Goal: Information Seeking & Learning: Learn about a topic

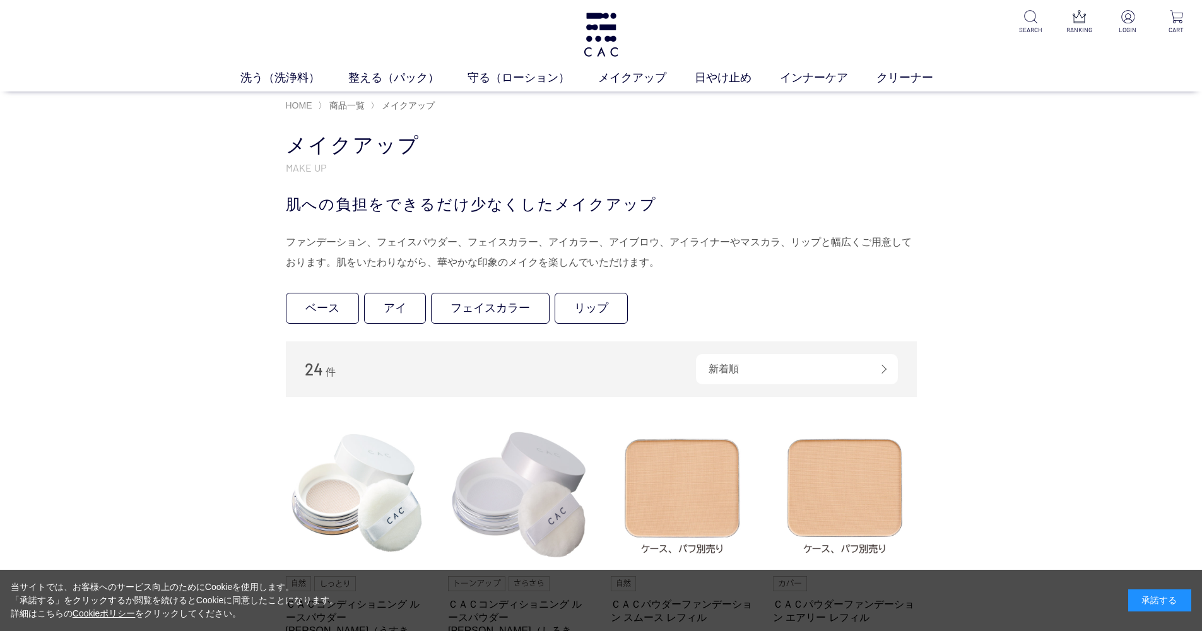
click at [290, 102] on span "HOME" at bounding box center [299, 105] width 26 height 10
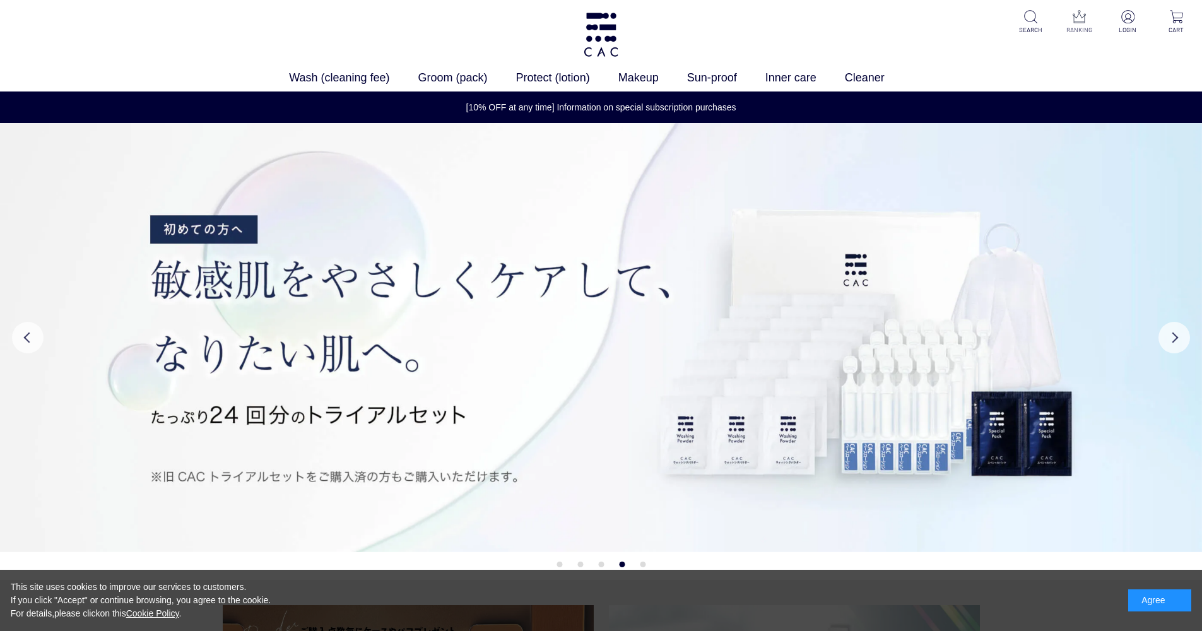
click at [1077, 22] on img at bounding box center [1078, 16] width 13 height 13
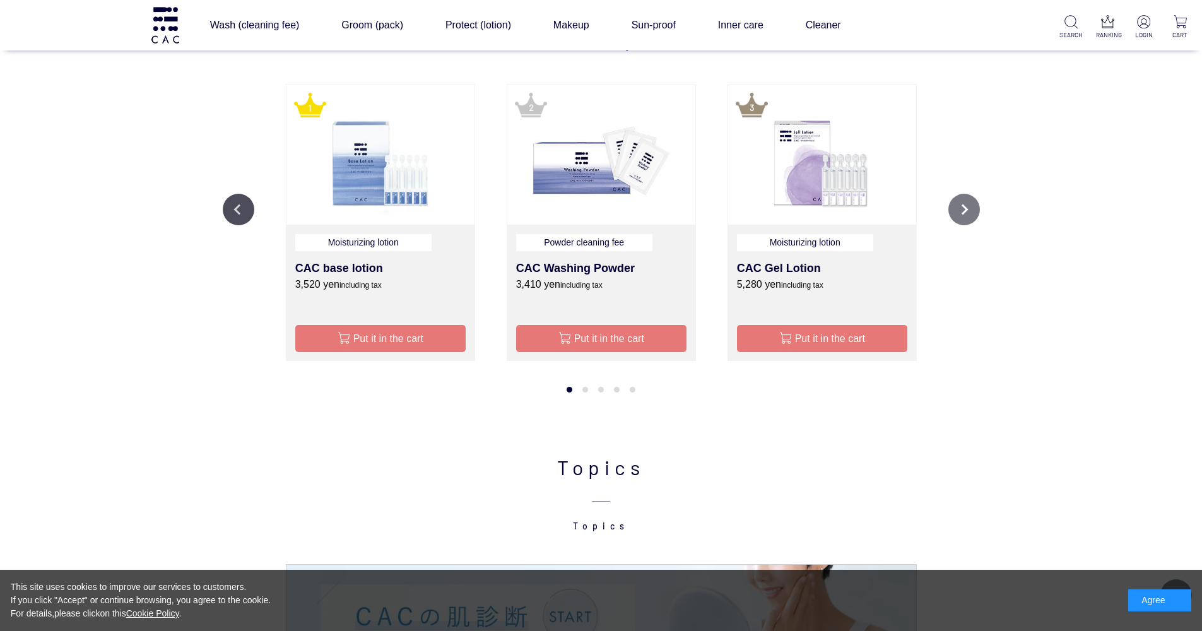
click at [966, 211] on button "Next" at bounding box center [964, 210] width 32 height 32
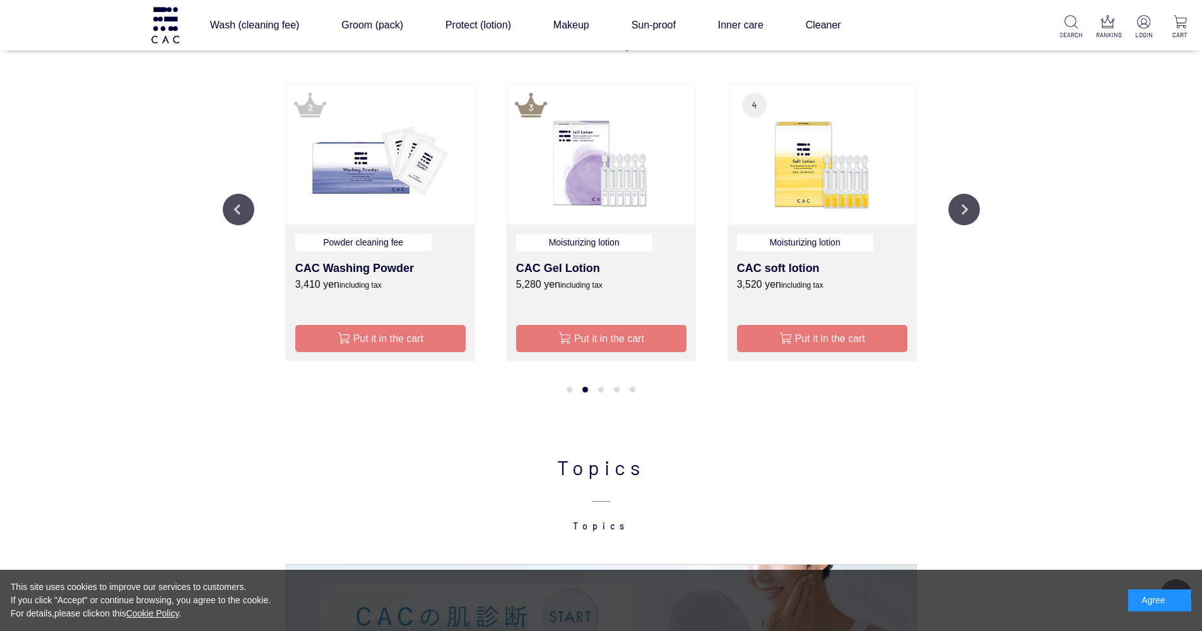
click at [225, 196] on ul "Previous Moisturizing lotion CAC Gel Lotion 5,280 yen including tax Put it in t…" at bounding box center [601, 241] width 757 height 314
click at [241, 211] on button "Previous" at bounding box center [239, 210] width 32 height 32
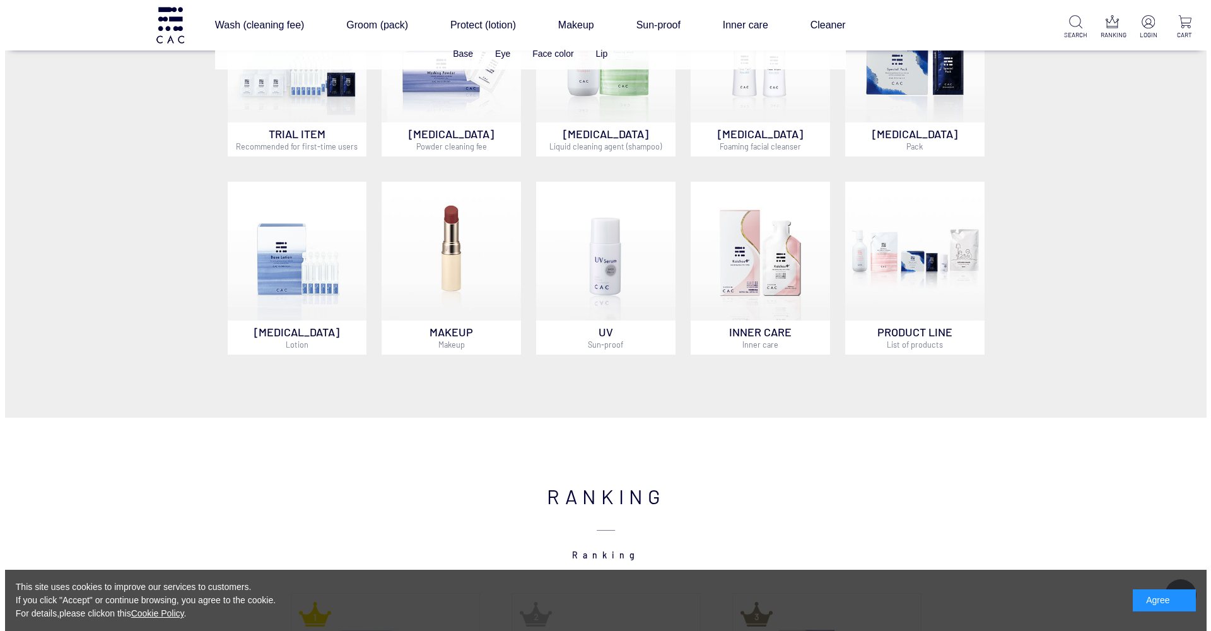
scroll to position [627, 0]
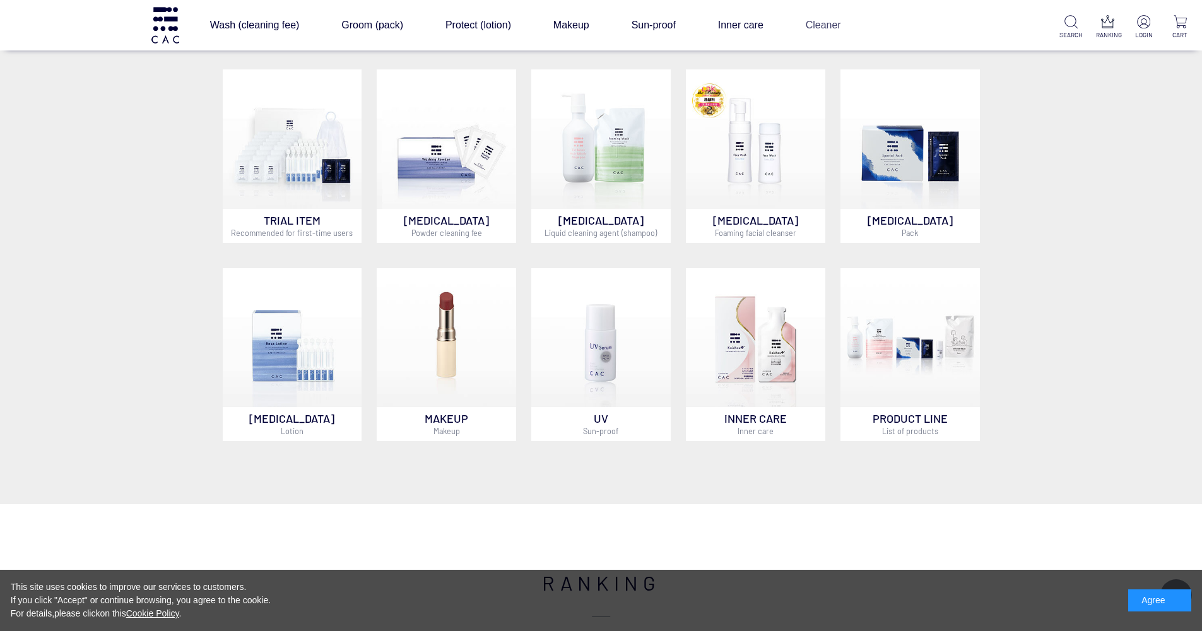
click at [813, 24] on link "Cleaner" at bounding box center [823, 25] width 35 height 35
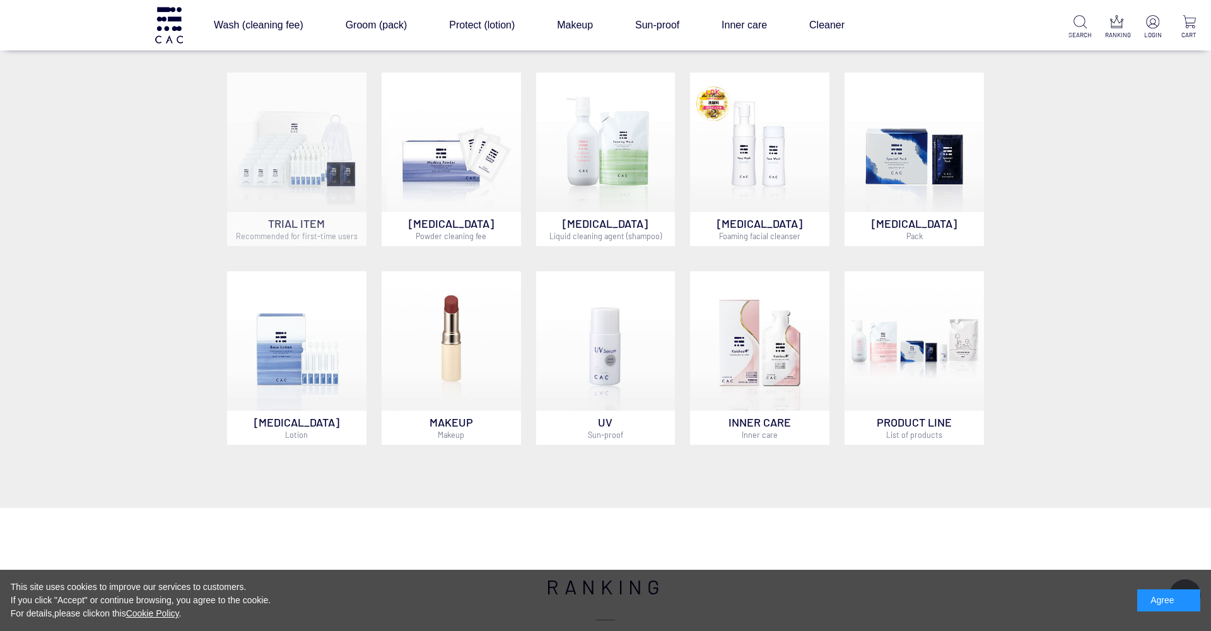
click at [323, 131] on img at bounding box center [296, 142] width 139 height 139
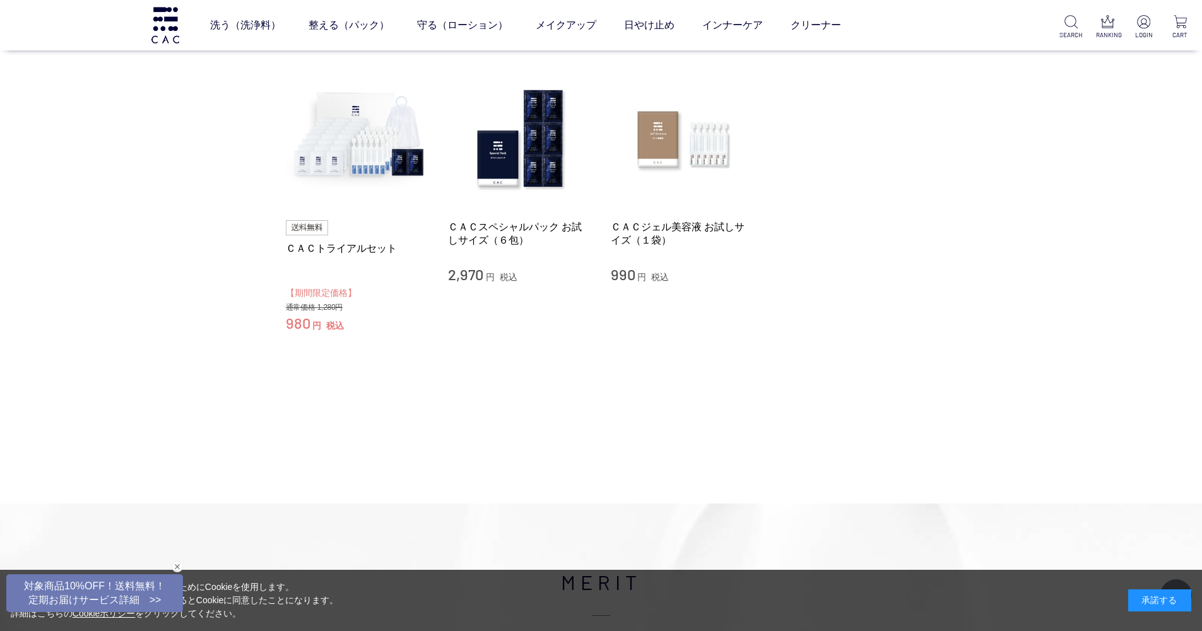
scroll to position [114, 0]
click at [323, 124] on img at bounding box center [358, 138] width 144 height 144
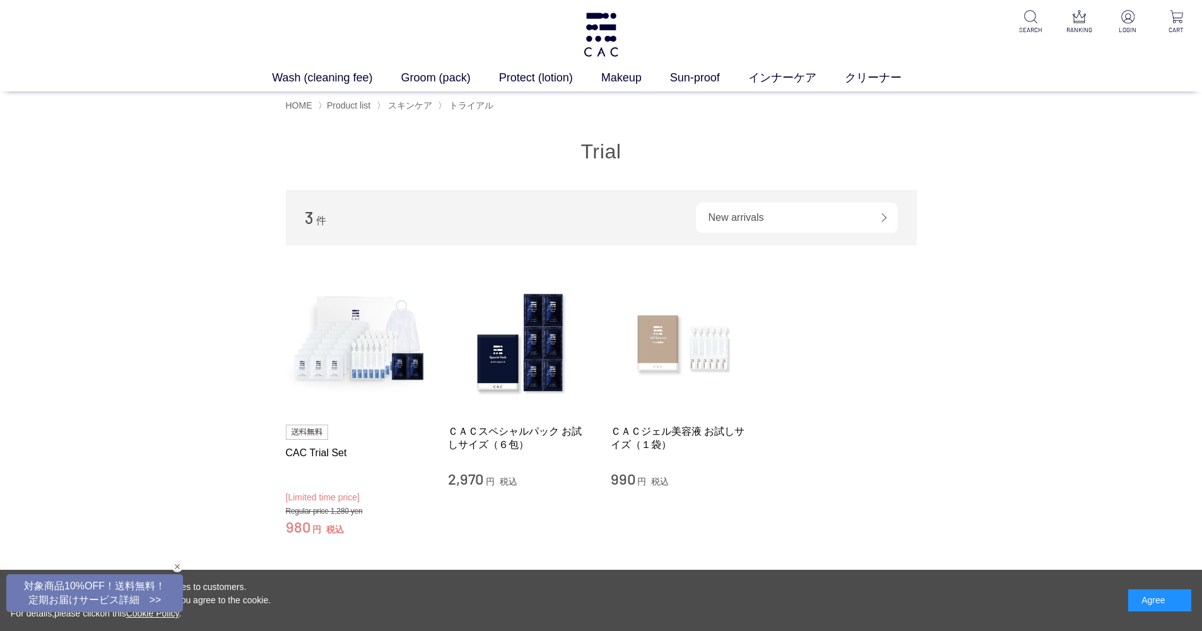
scroll to position [0, 0]
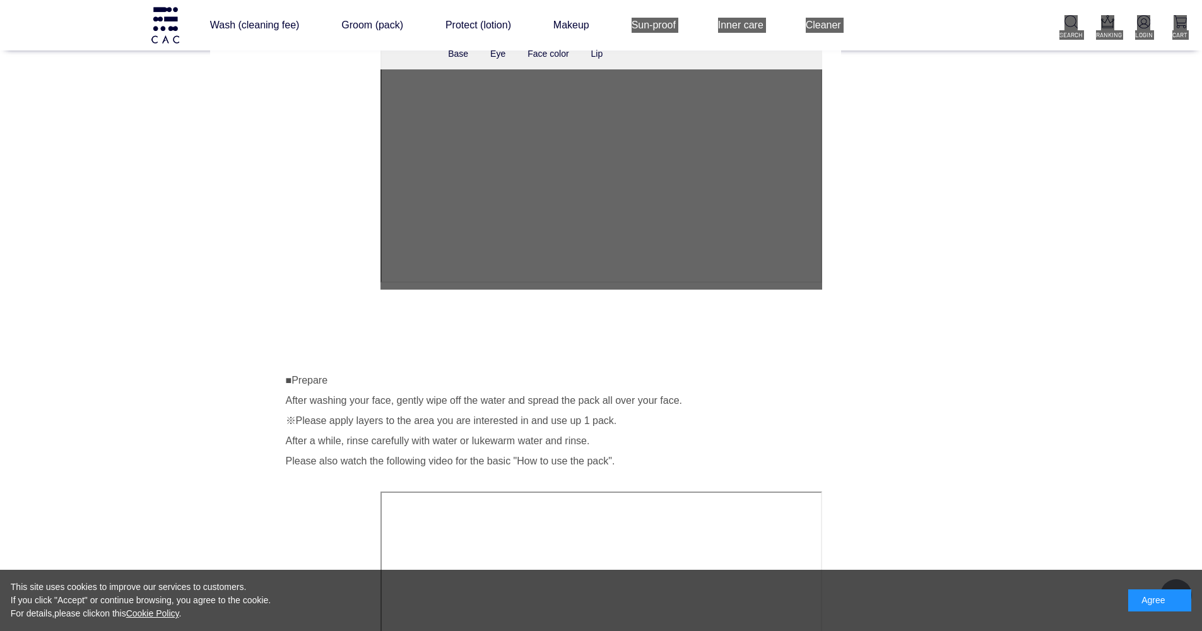
scroll to position [1440, 0]
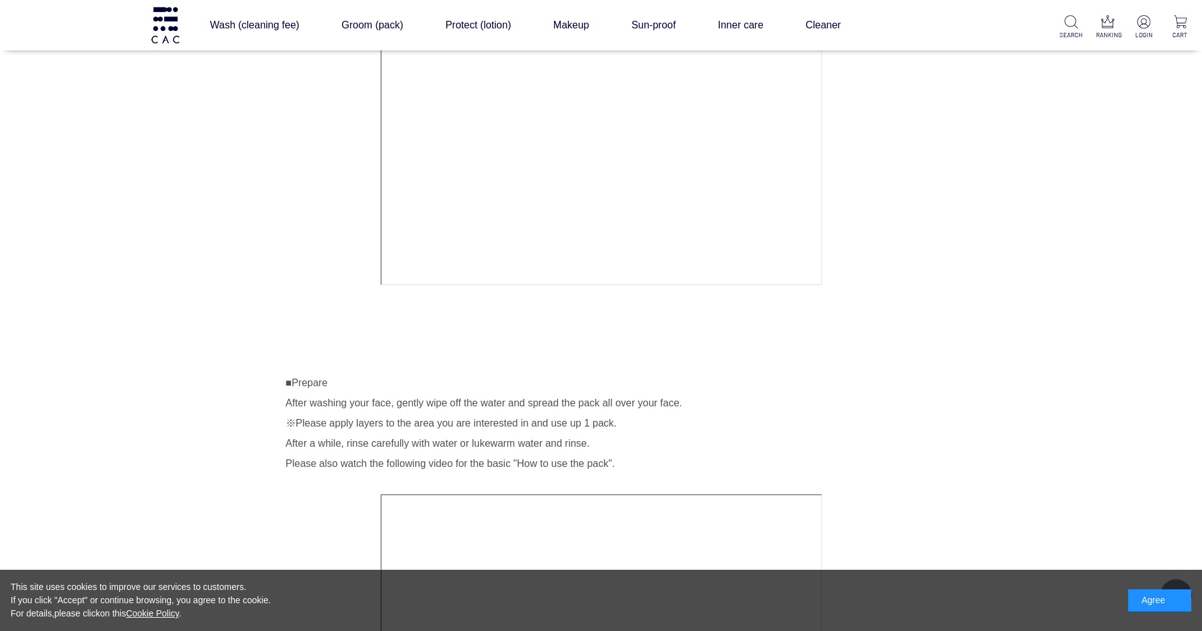
drag, startPoint x: 745, startPoint y: 397, endPoint x: 877, endPoint y: 402, distance: 131.9
click at [877, 402] on div "■Wash 1. For each pack of powder, add 1 to 2 glasses of water to an empty bag a…" at bounding box center [601, 362] width 631 height 1647
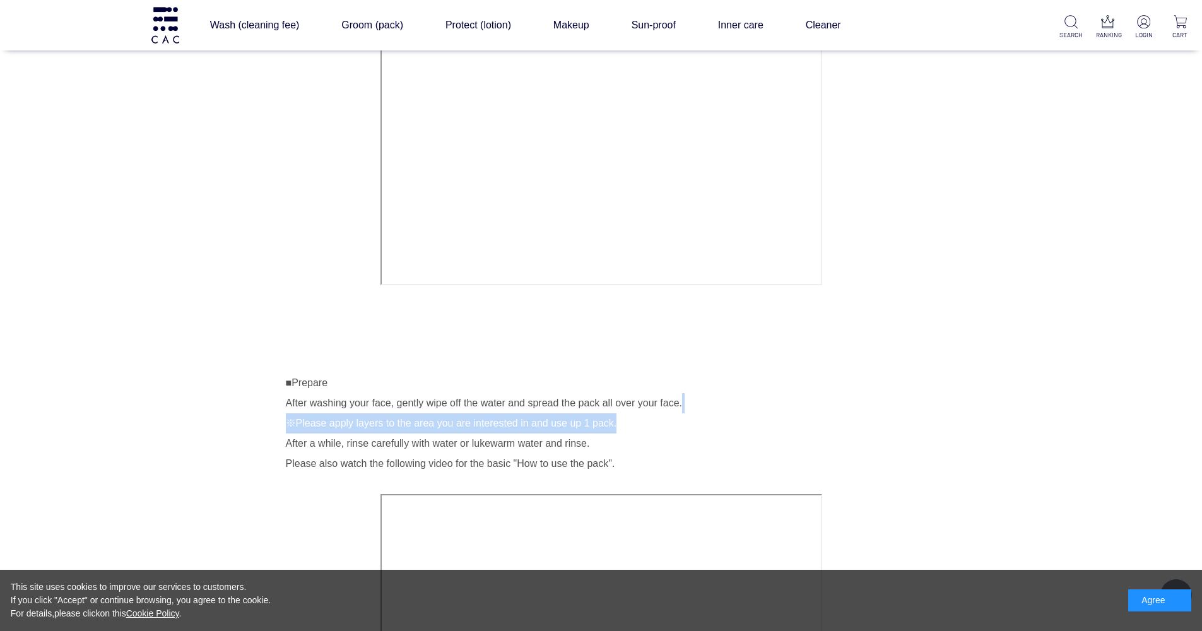
drag, startPoint x: 877, startPoint y: 402, endPoint x: 836, endPoint y: 432, distance: 50.2
click at [836, 432] on div "■Wash 1. For each pack of powder, add 1 to 2 glasses of water to an empty bag a…" at bounding box center [601, 362] width 631 height 1647
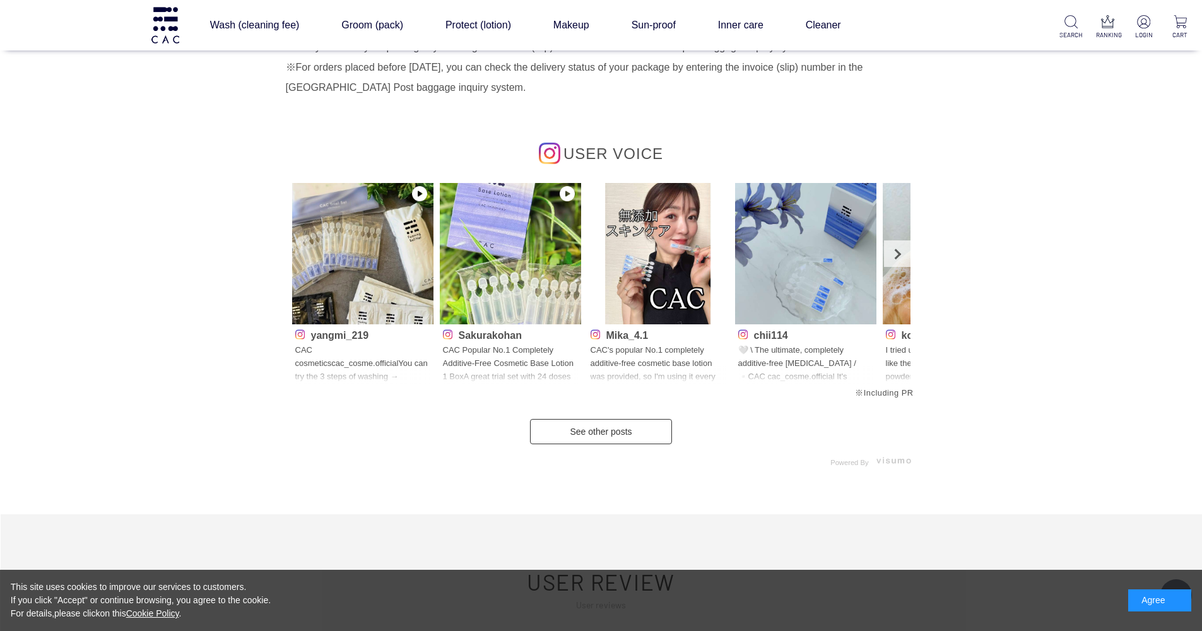
scroll to position [3745, 0]
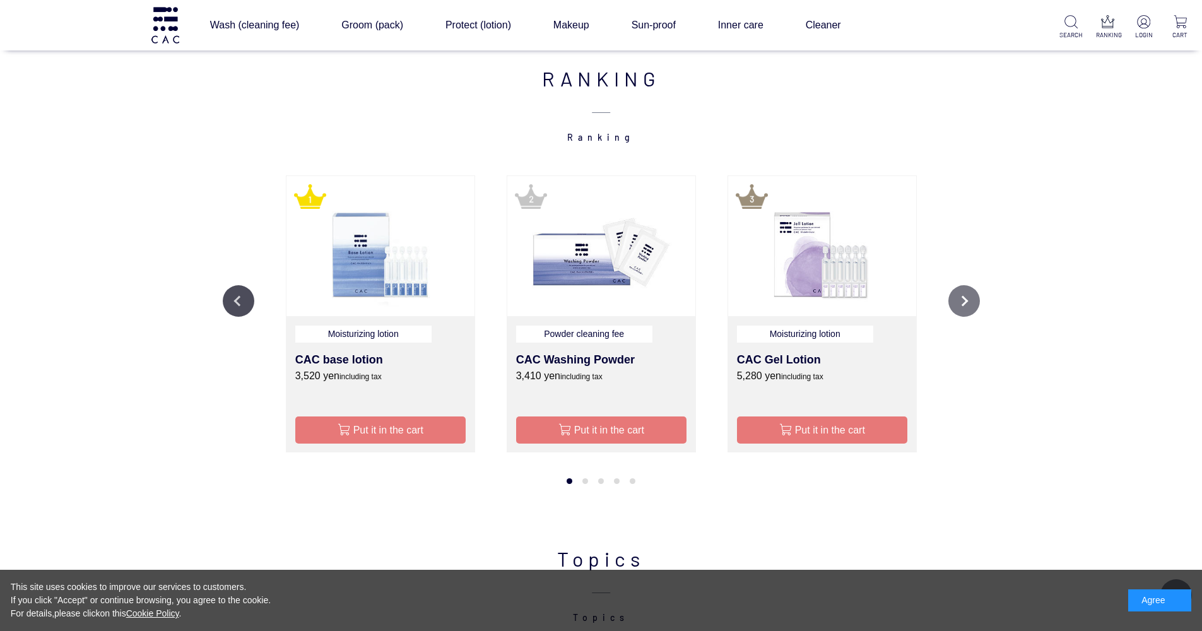
click at [968, 298] on button "Next" at bounding box center [964, 301] width 32 height 32
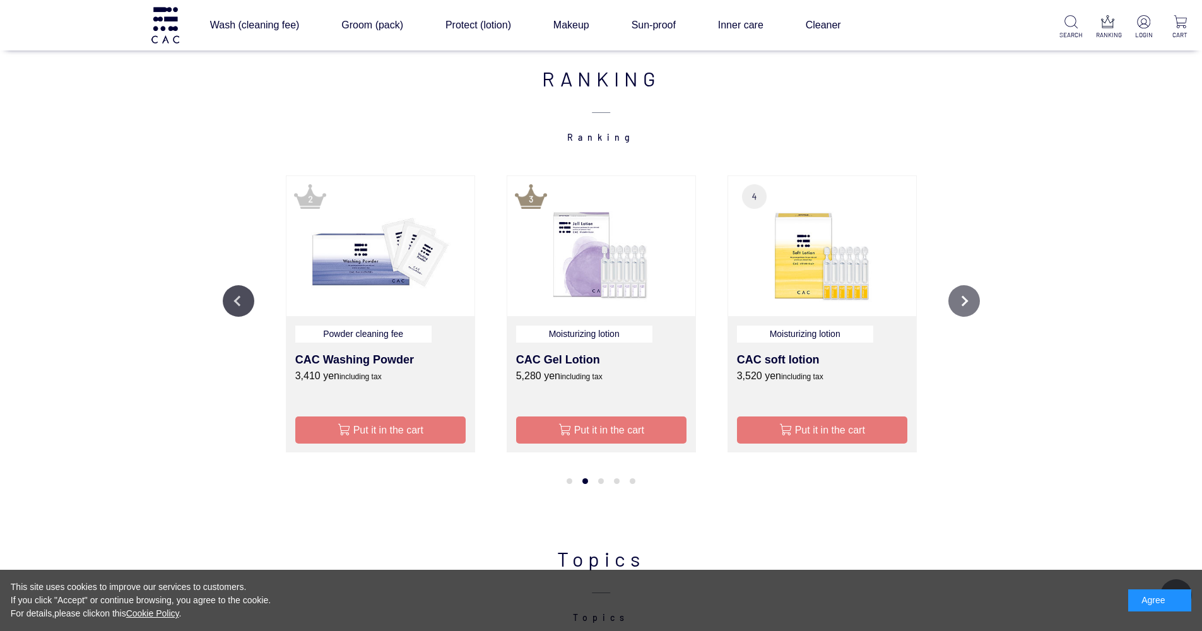
click at [967, 298] on button "Next" at bounding box center [964, 301] width 32 height 32
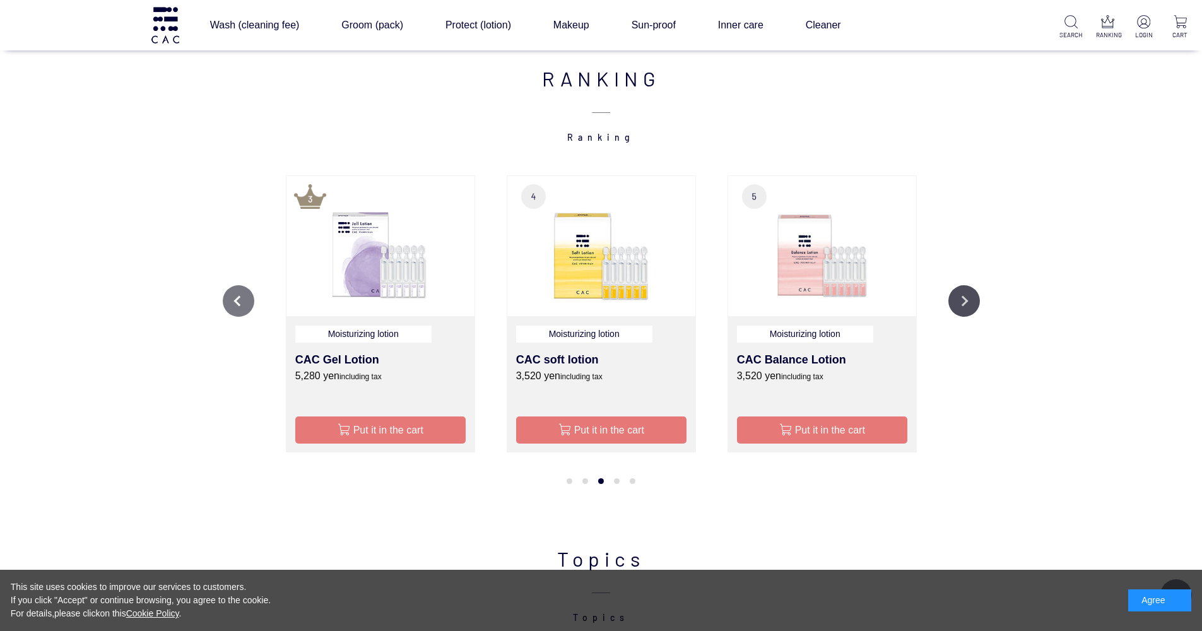
click at [226, 298] on button "Previous" at bounding box center [239, 301] width 32 height 32
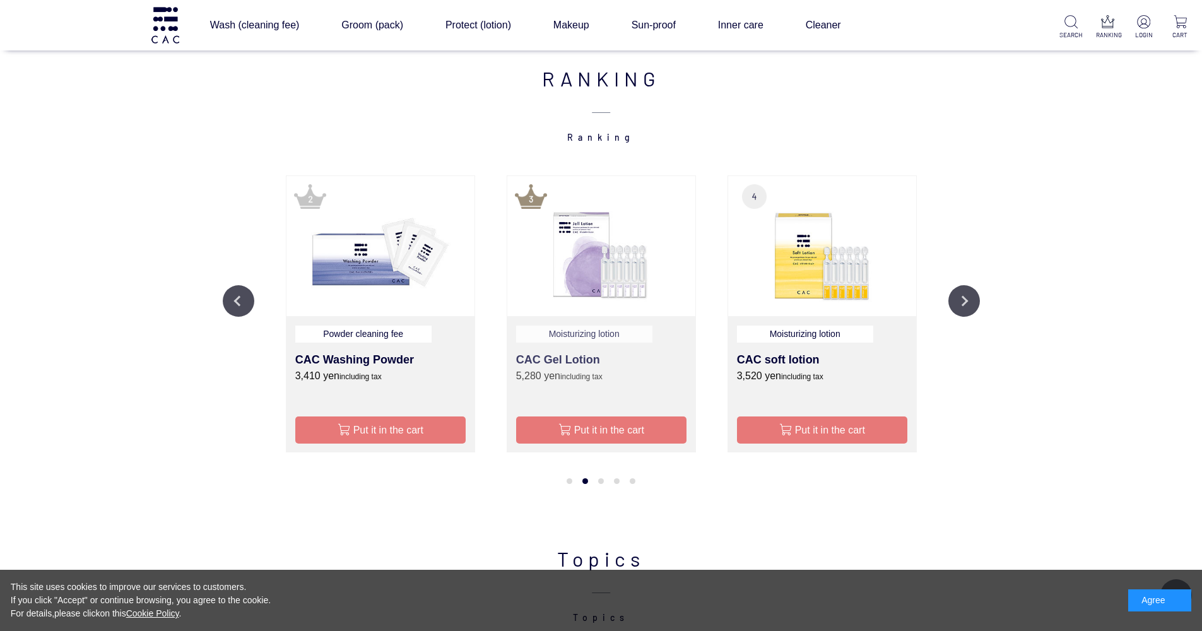
click at [543, 354] on h3 "CAC Gel Lotion" at bounding box center [601, 359] width 170 height 17
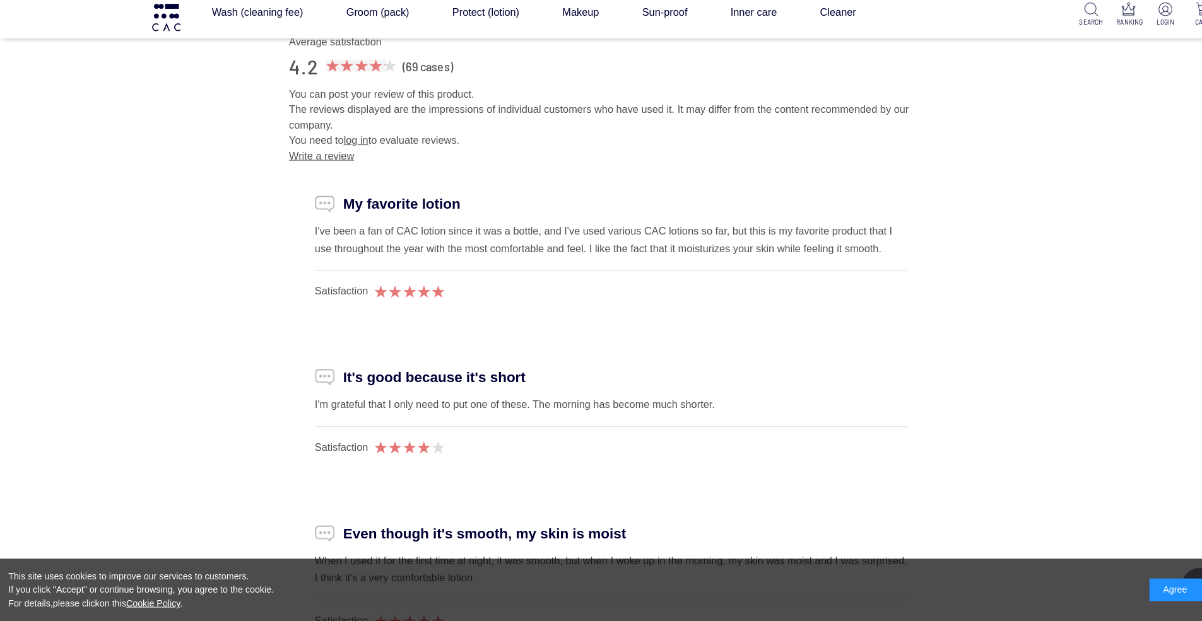
scroll to position [6374, 0]
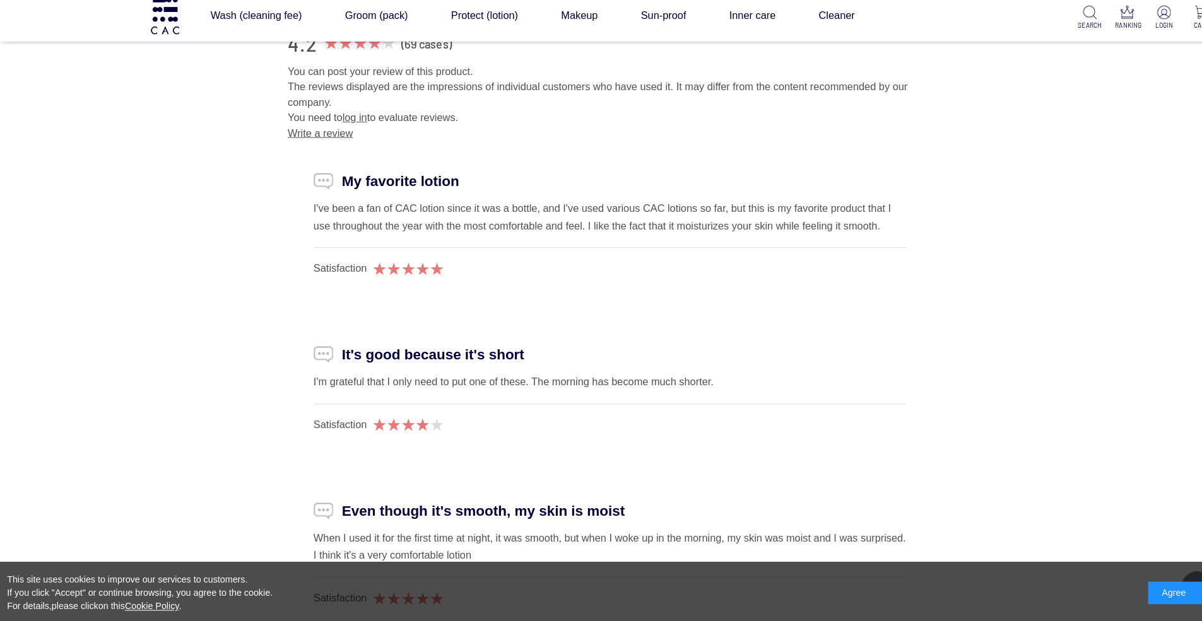
click at [483, 240] on div "I've been a fan of CAC lotion since it was a bottle, and I've used various CAC …" at bounding box center [601, 223] width 580 height 35
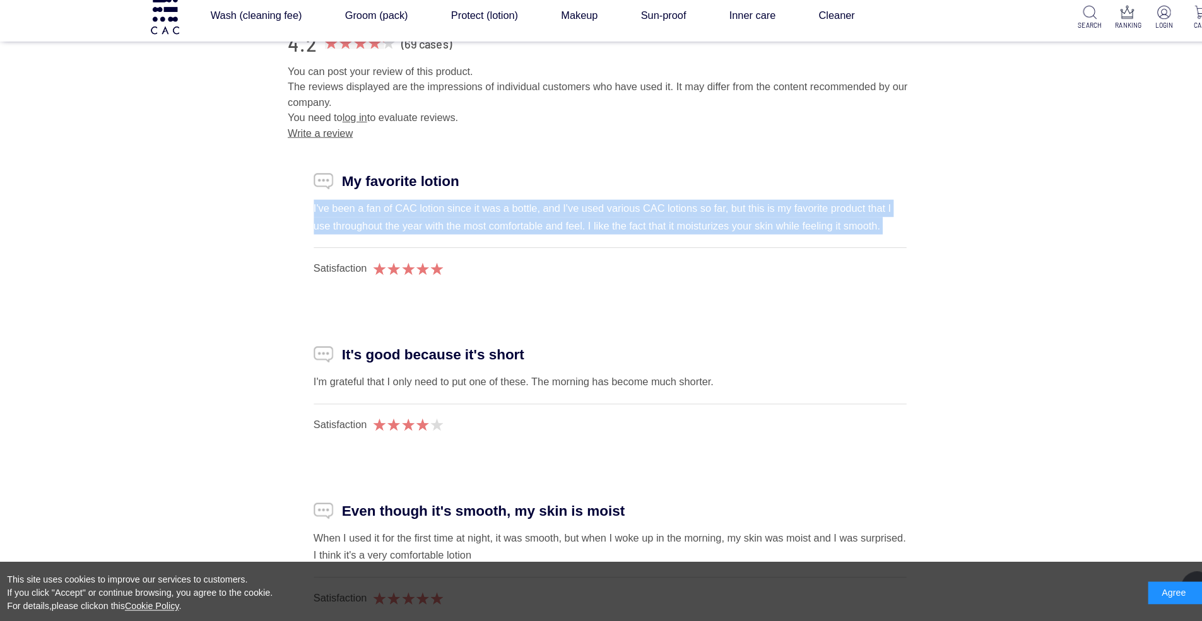
click at [483, 240] on div "I've been a fan of CAC lotion since it was a bottle, and I've used various CAC …" at bounding box center [601, 223] width 580 height 35
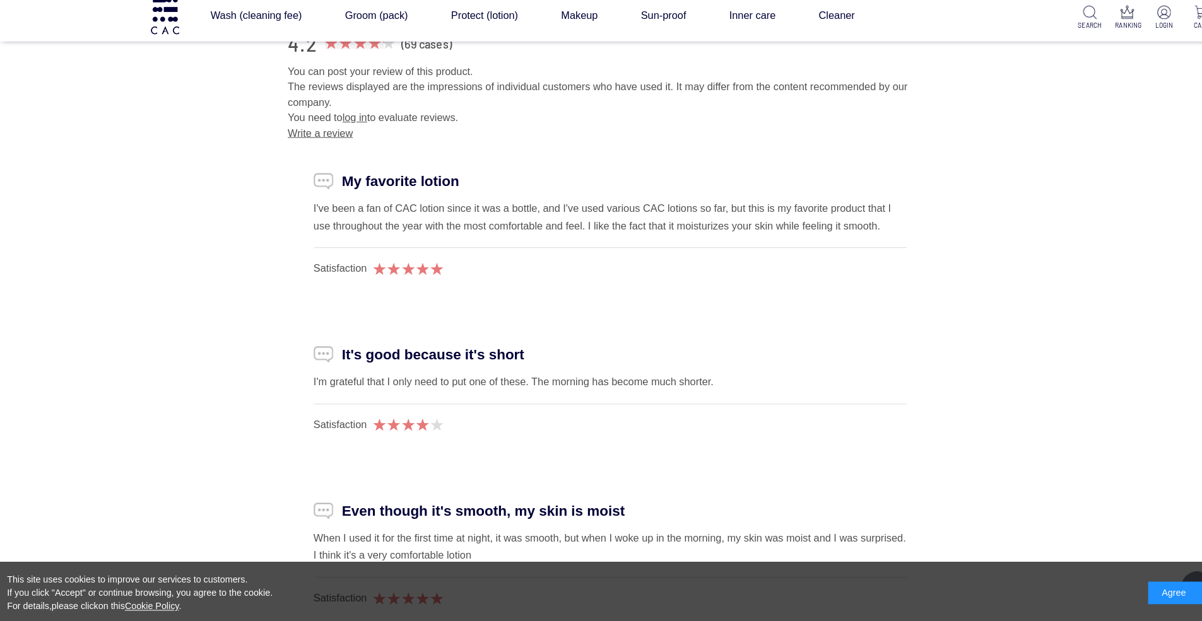
click at [483, 240] on div "I've been a fan of CAC lotion since it was a bottle, and I've used various CAC …" at bounding box center [601, 223] width 580 height 35
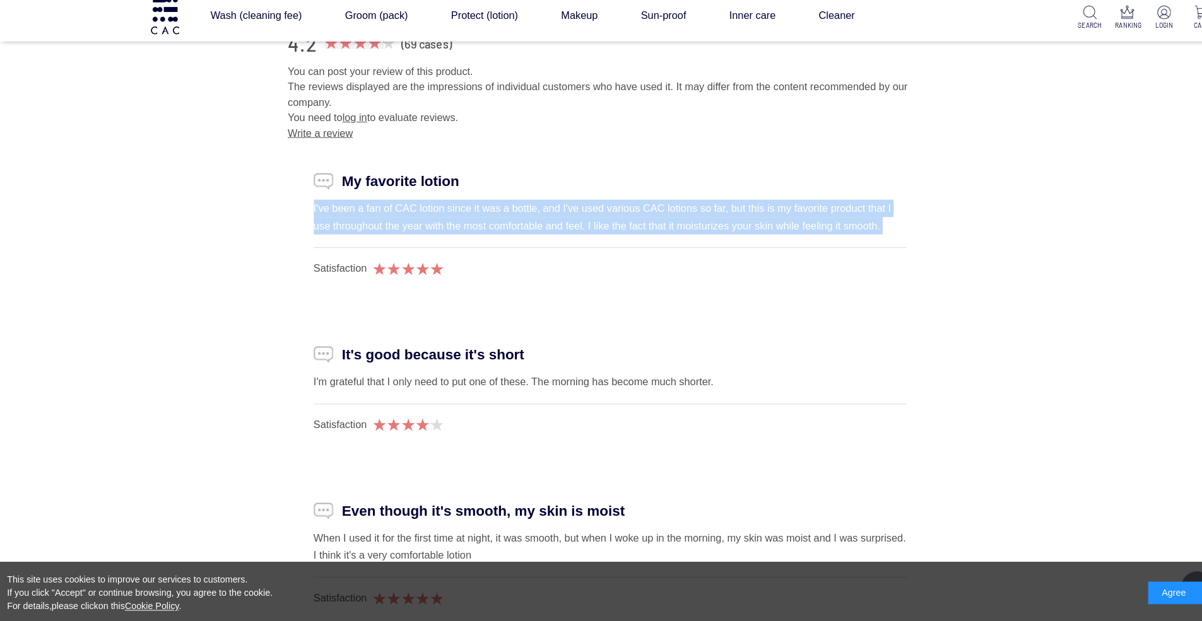
click at [483, 240] on div "I've been a fan of CAC lotion since it was a bottle, and I've used various CAC …" at bounding box center [601, 223] width 580 height 35
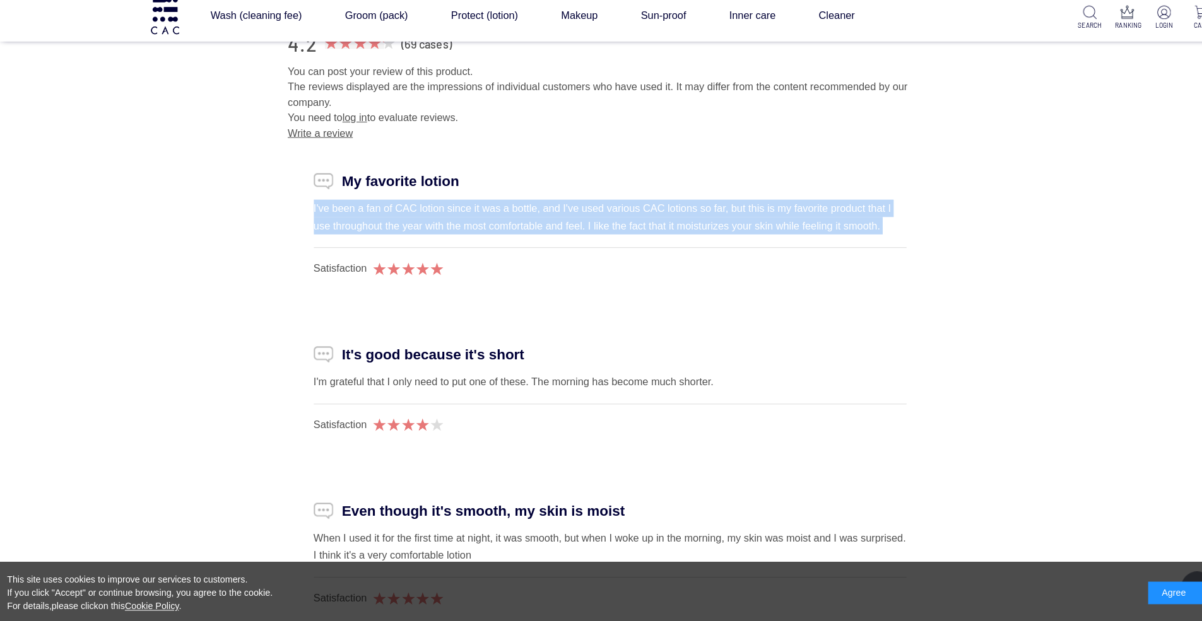
click at [483, 240] on div "I've been a fan of CAC lotion since it was a bottle, and I've used various CAC …" at bounding box center [601, 223] width 580 height 35
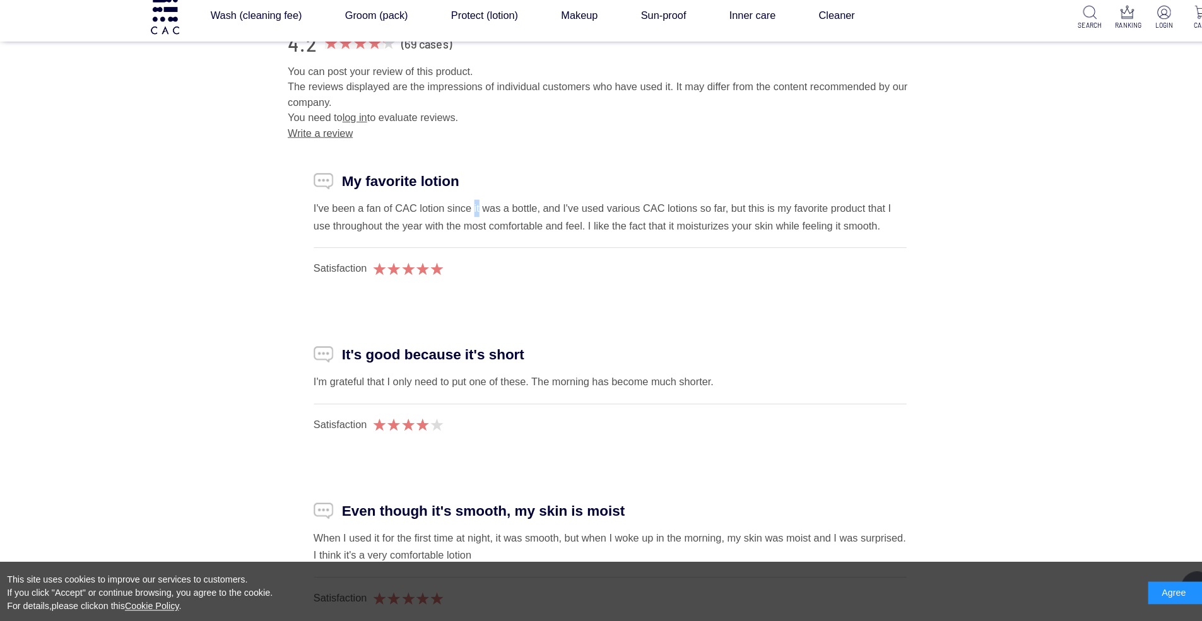
click at [483, 240] on div "I've been a fan of CAC lotion since it was a bottle, and I've used various CAC …" at bounding box center [601, 223] width 580 height 35
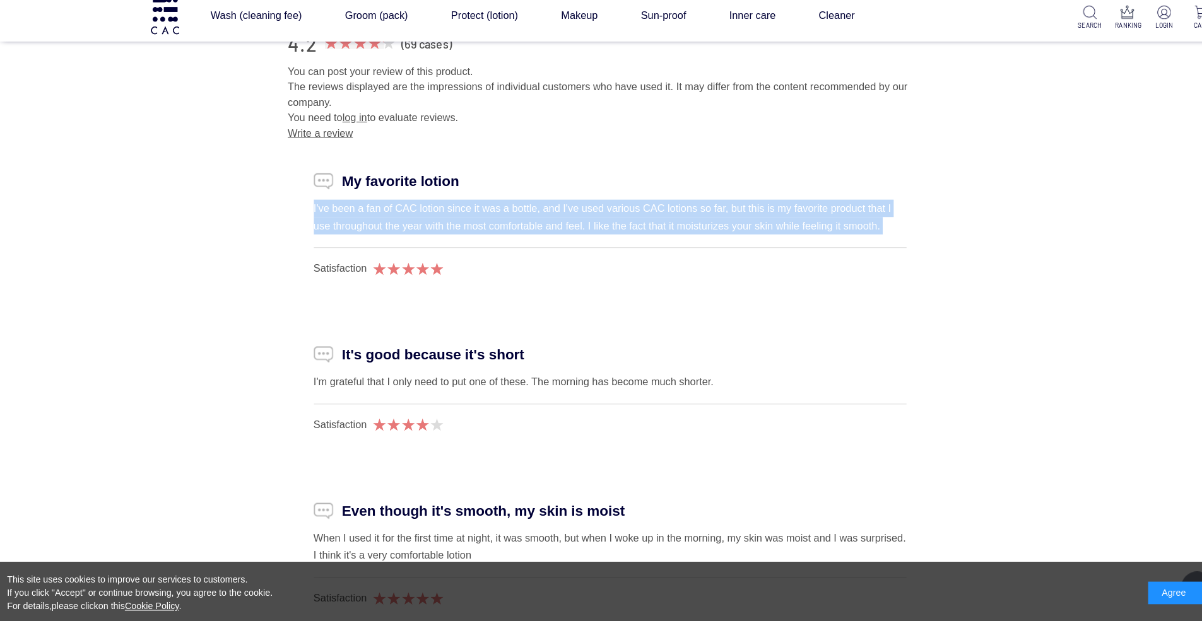
click at [483, 240] on div "I've been a fan of CAC lotion since it was a bottle, and I've used various CAC …" at bounding box center [601, 223] width 580 height 35
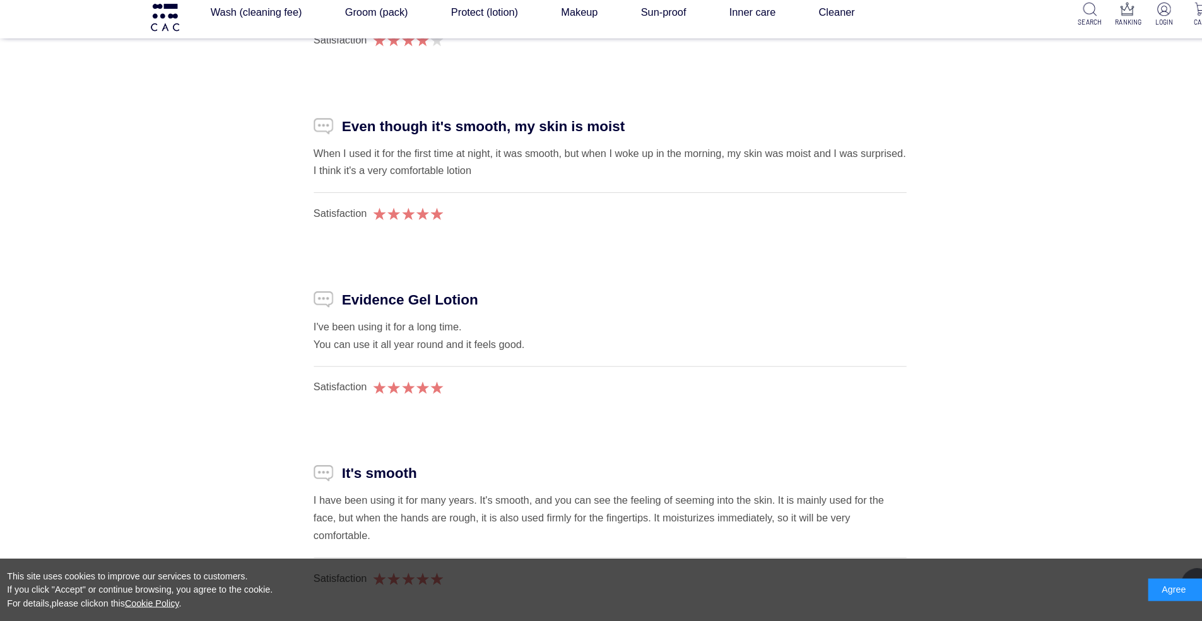
scroll to position [6767, 0]
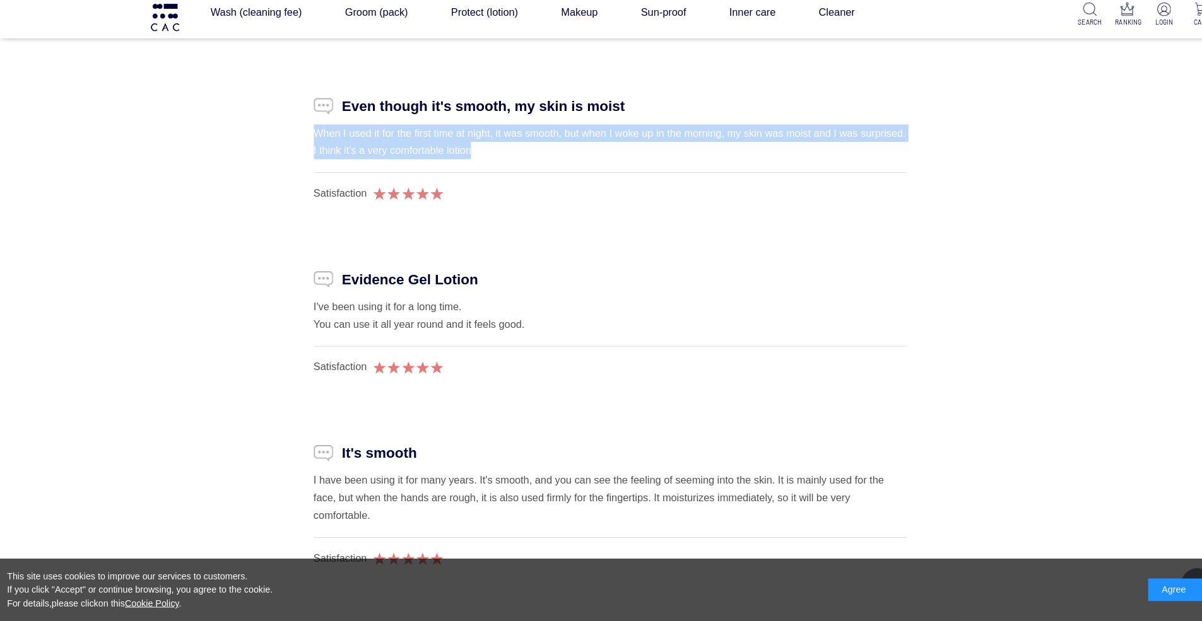
drag, startPoint x: 479, startPoint y: 301, endPoint x: 512, endPoint y: 248, distance: 62.3
click at [512, 237] on li "Even though it's smooth, my skin is moist When I used it for the first time at …" at bounding box center [601, 160] width 631 height 153
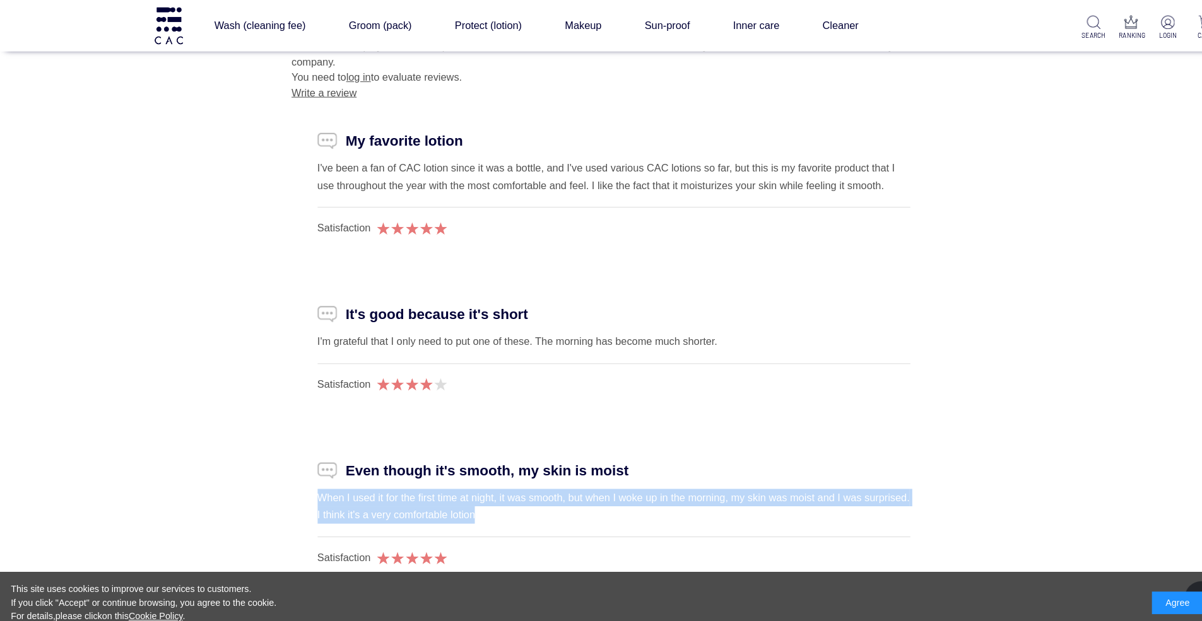
scroll to position [6341, 0]
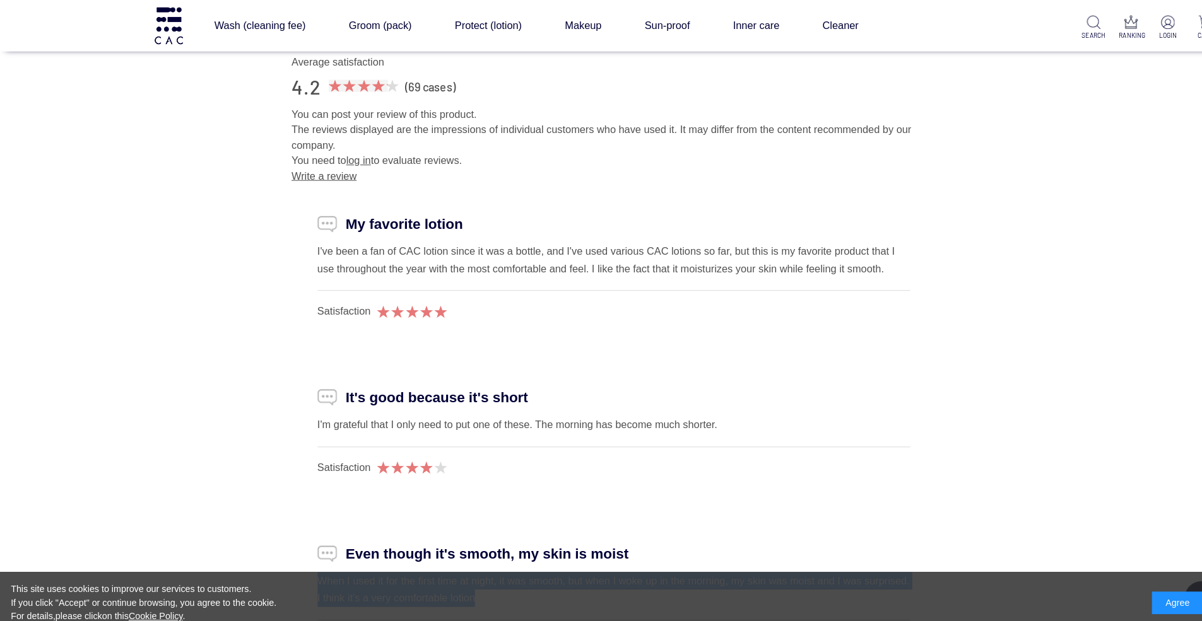
click at [512, 150] on p "You can post your review of this product. The reviews displayed are the impress…" at bounding box center [601, 127] width 631 height 45
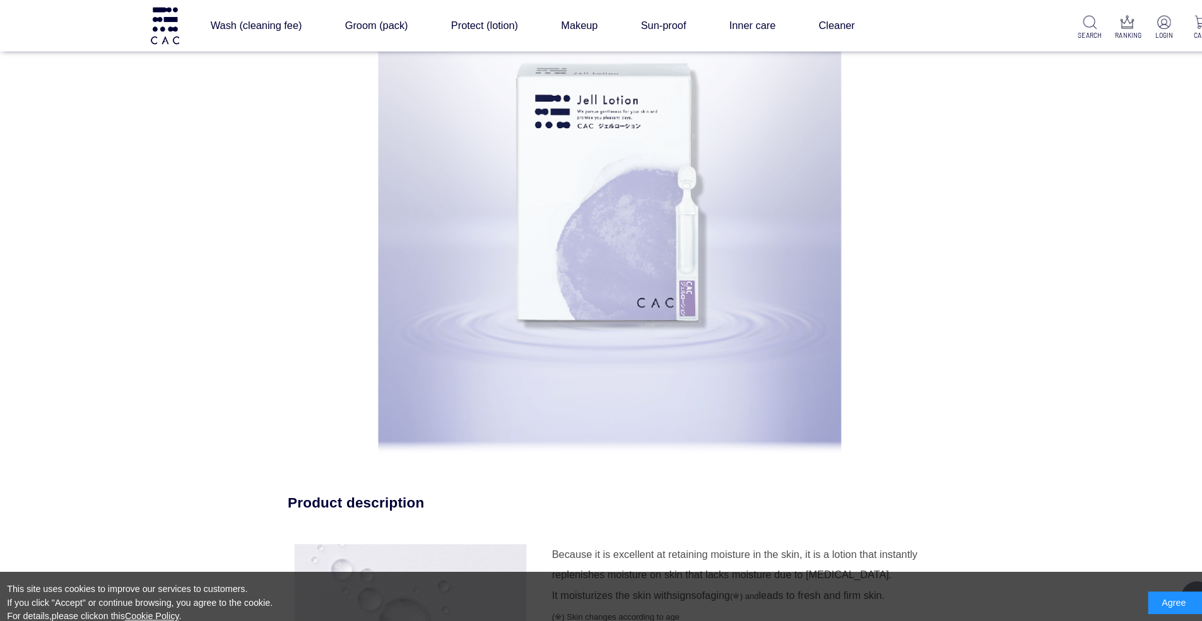
scroll to position [257, 0]
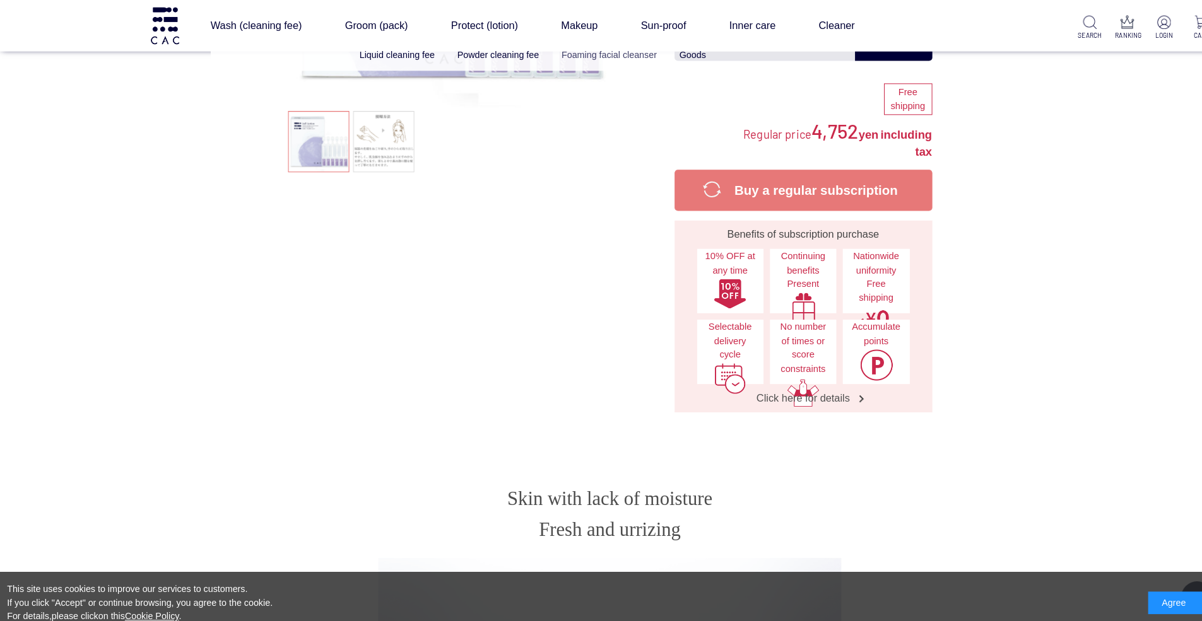
click at [602, 54] on link "Foaming facial cleanser" at bounding box center [599, 54] width 93 height 10
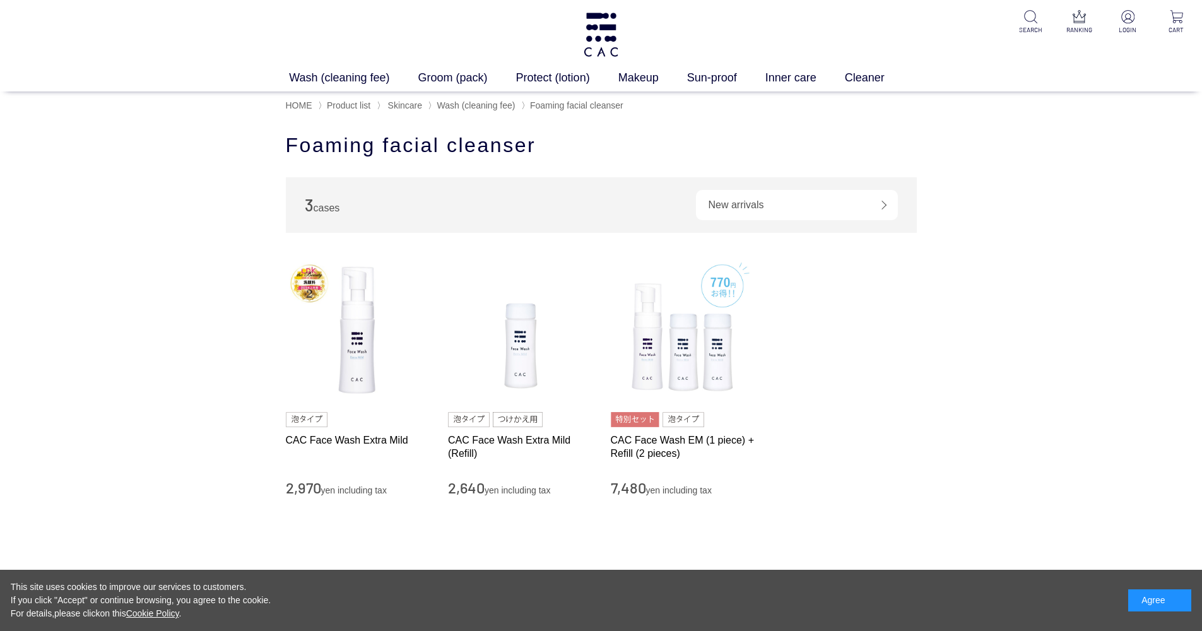
scroll to position [11, 0]
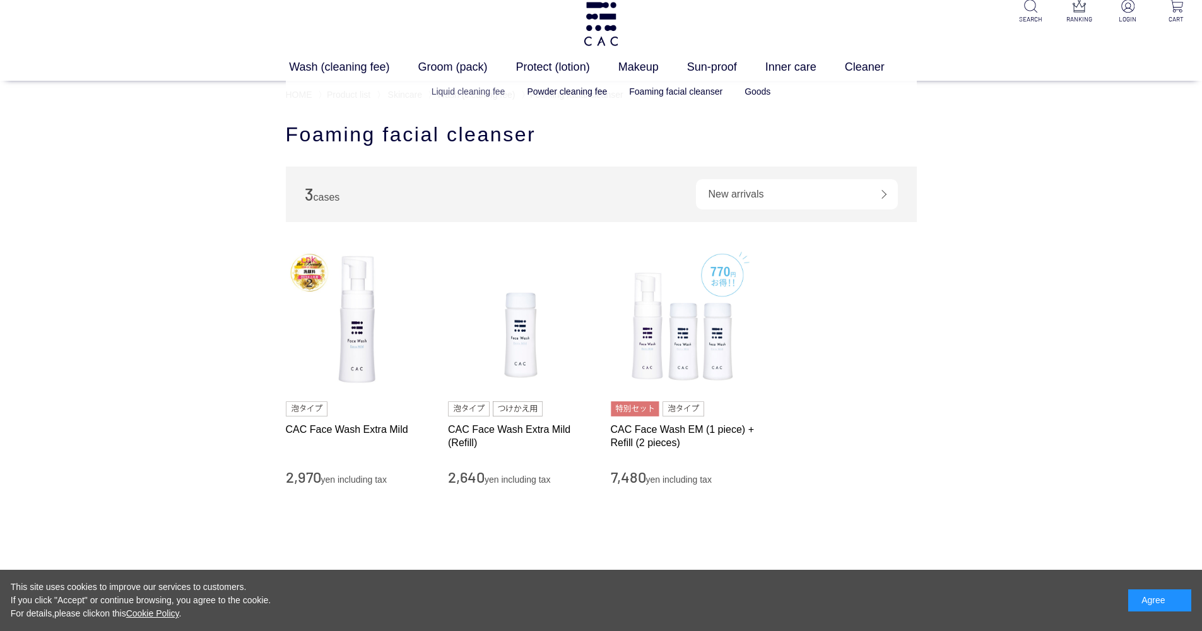
click at [483, 92] on link "Liquid cleaning fee" at bounding box center [469, 91] width 74 height 10
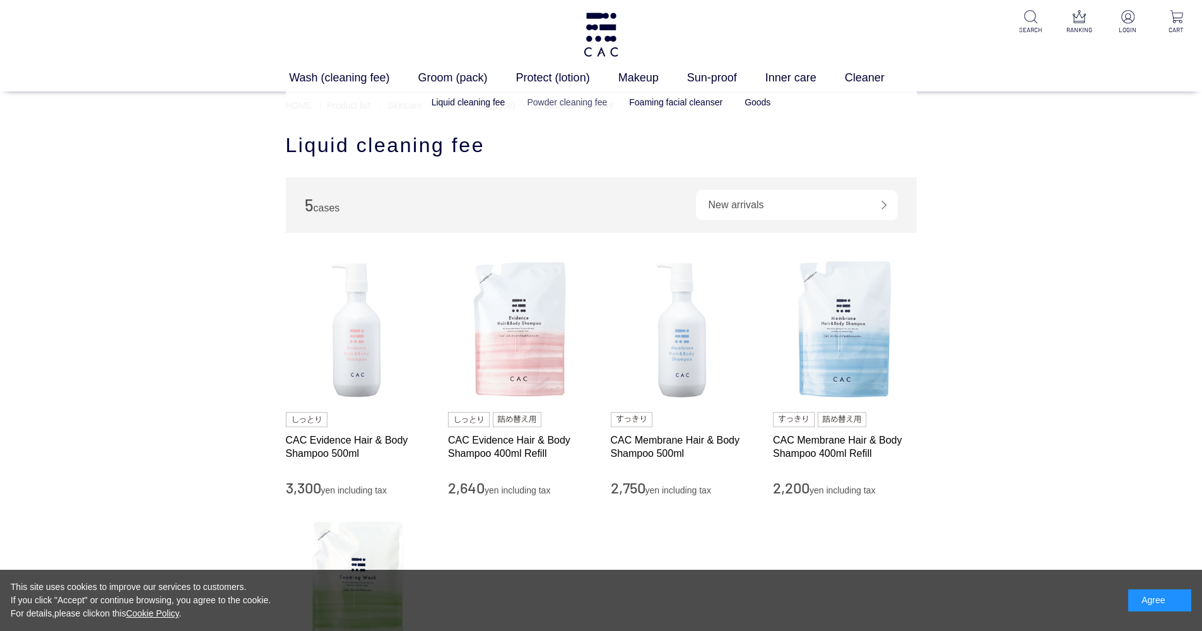
click at [557, 103] on link "Powder cleaning fee" at bounding box center [567, 102] width 80 height 10
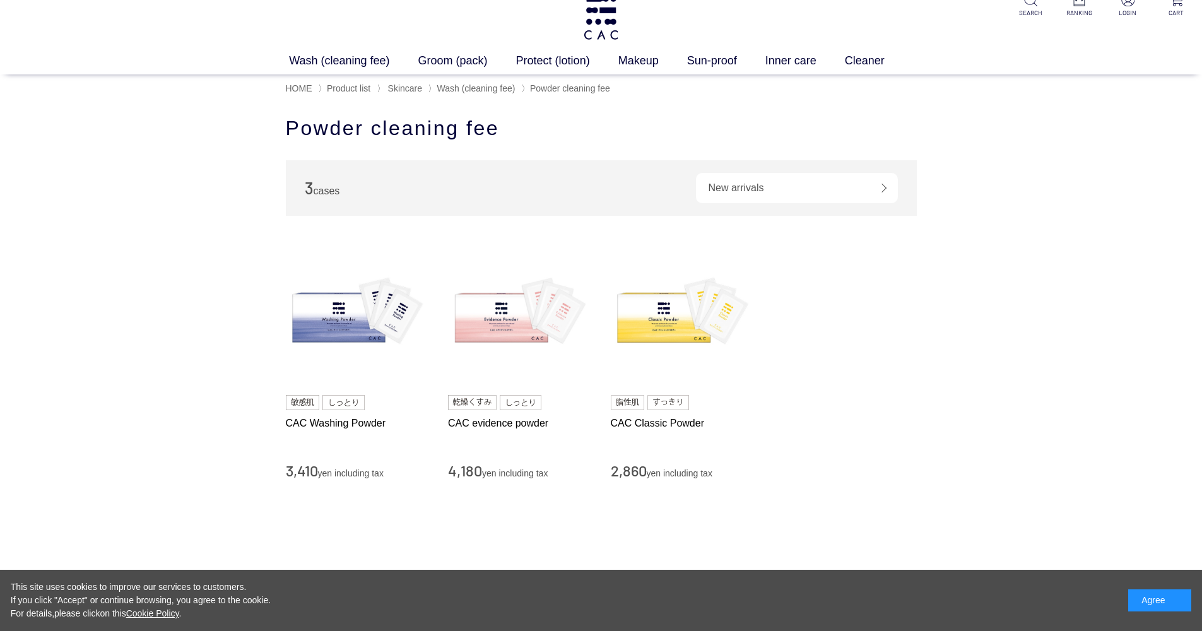
scroll to position [21, 0]
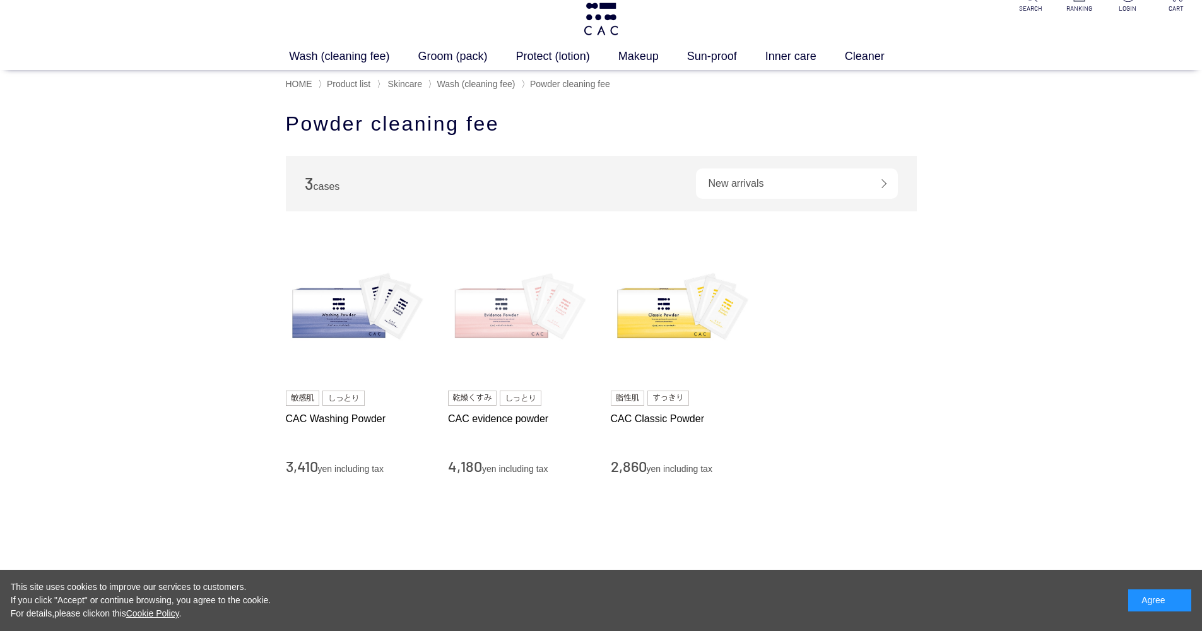
click at [503, 317] on img at bounding box center [520, 309] width 144 height 144
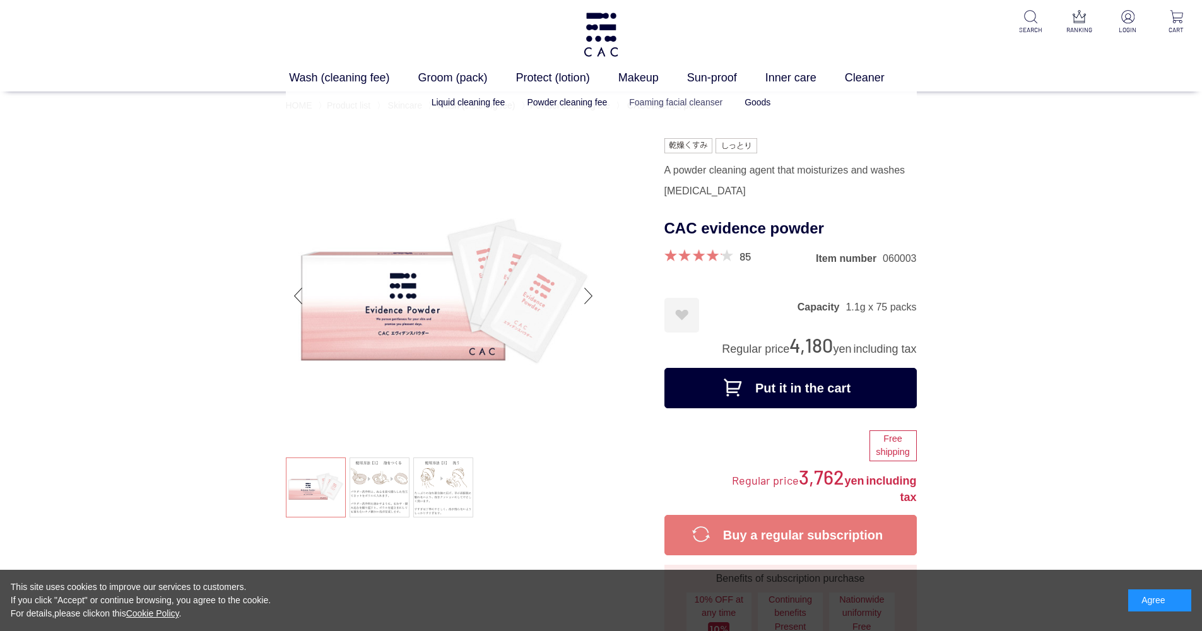
click at [654, 102] on link "Foaming facial cleanser" at bounding box center [675, 102] width 93 height 10
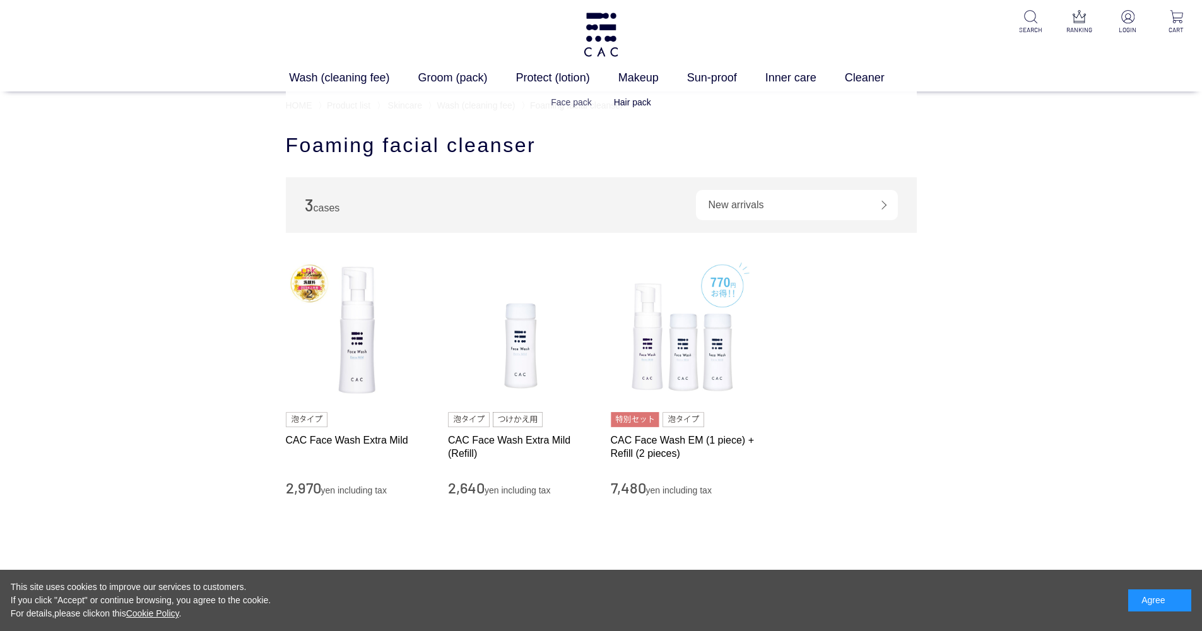
click at [558, 98] on link "Face pack" at bounding box center [571, 102] width 41 height 10
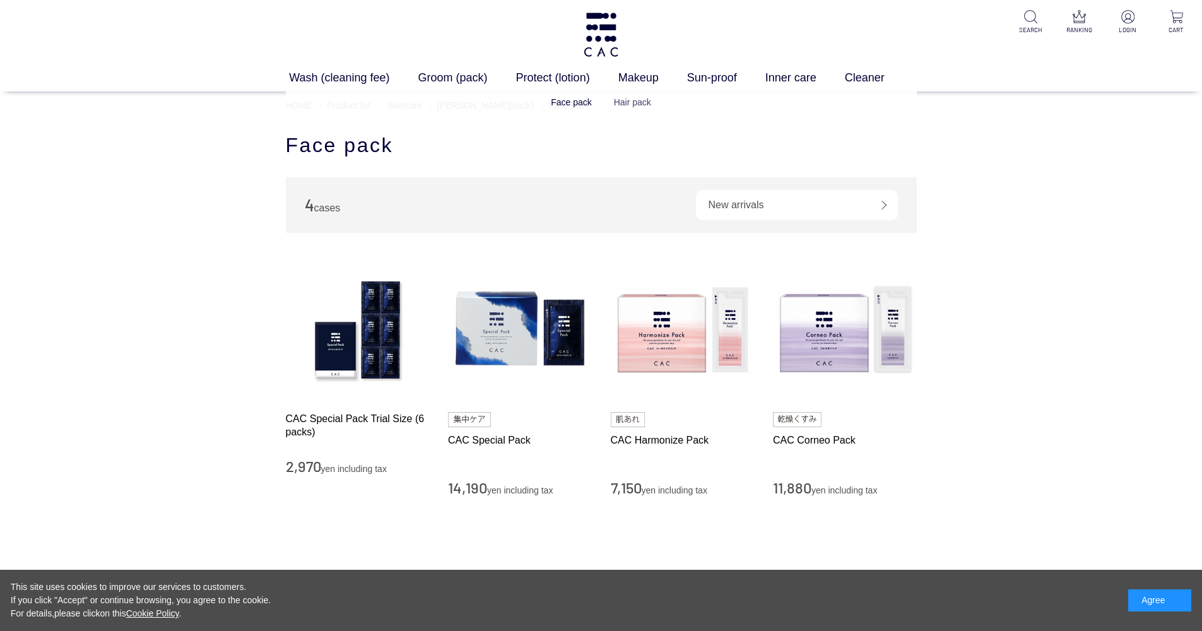
click at [618, 101] on link "Hair pack" at bounding box center [632, 102] width 37 height 10
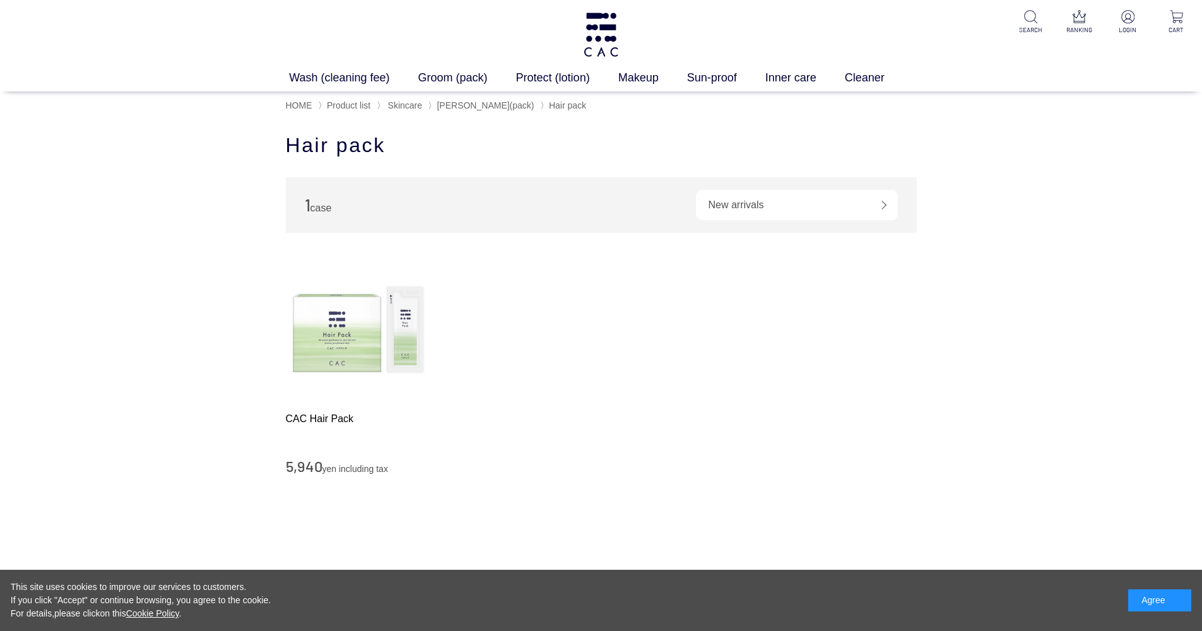
click at [342, 353] on img at bounding box center [358, 330] width 144 height 144
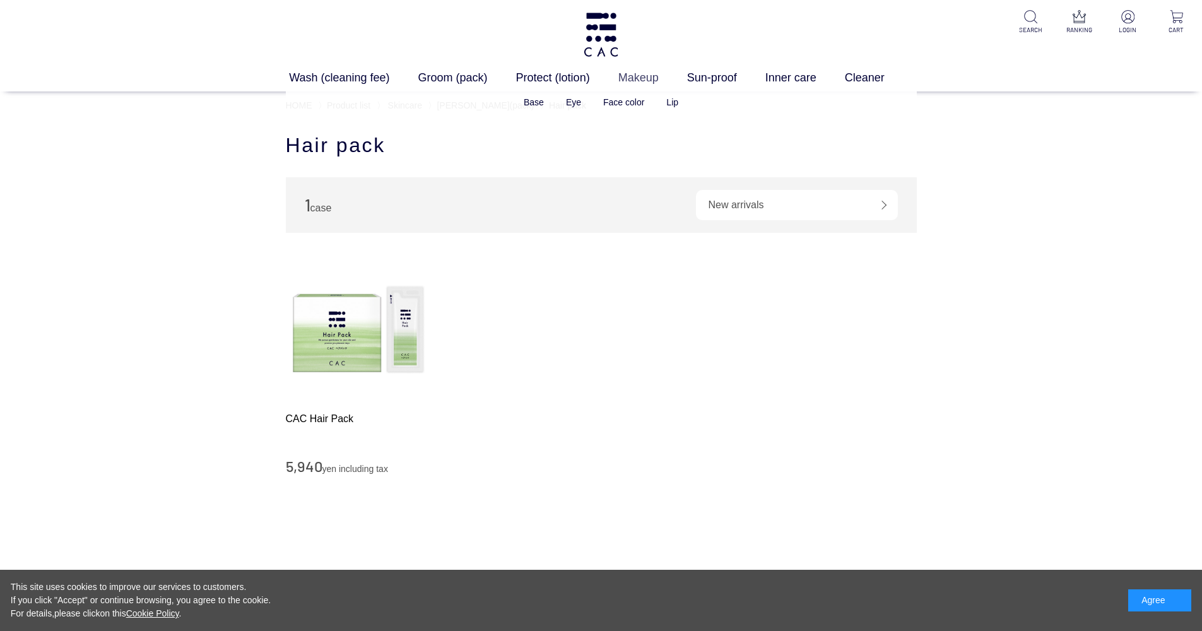
click at [649, 76] on link "Makeup" at bounding box center [652, 77] width 69 height 17
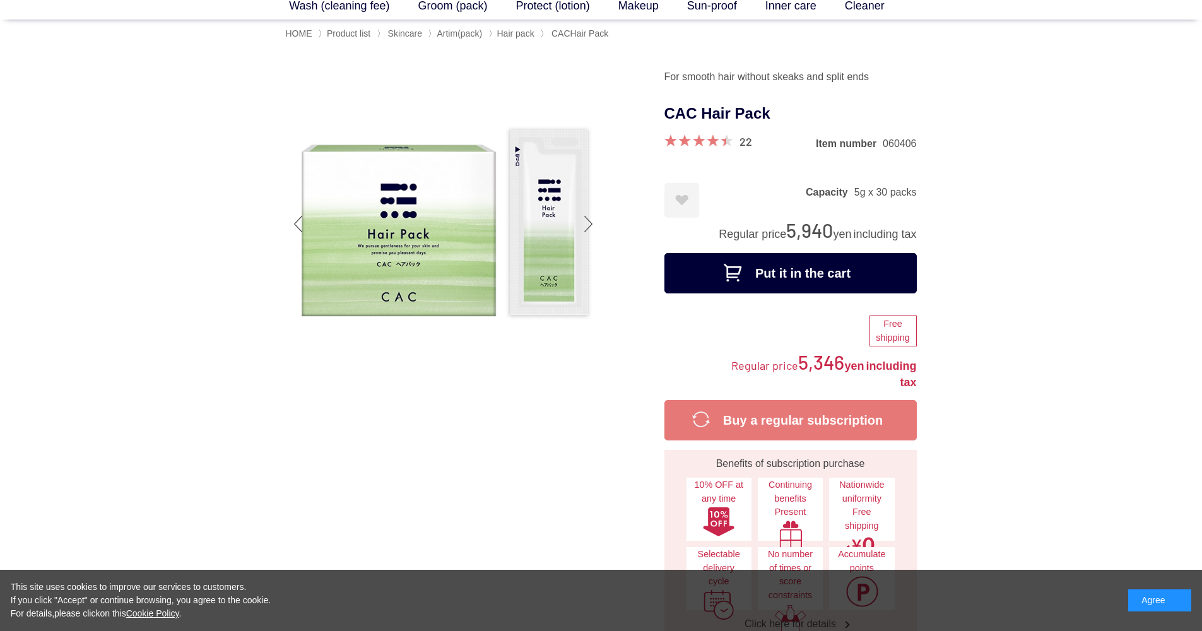
scroll to position [75, 0]
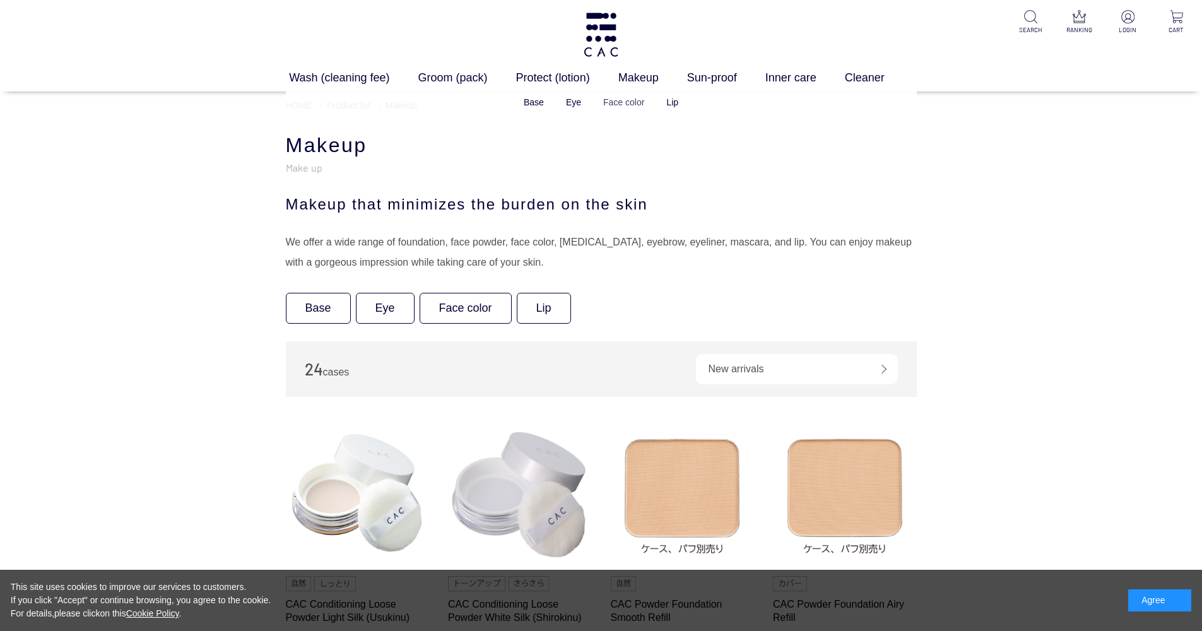
click at [636, 99] on link "Face color" at bounding box center [623, 102] width 41 height 10
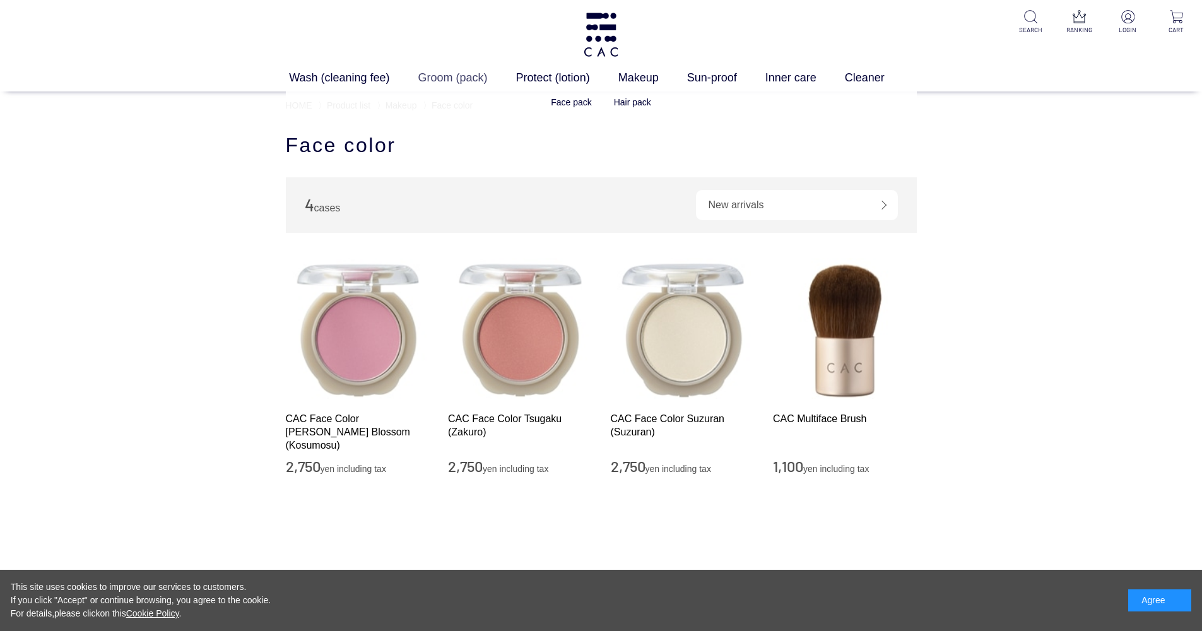
click at [469, 76] on link "Groom (pack)" at bounding box center [467, 77] width 98 height 17
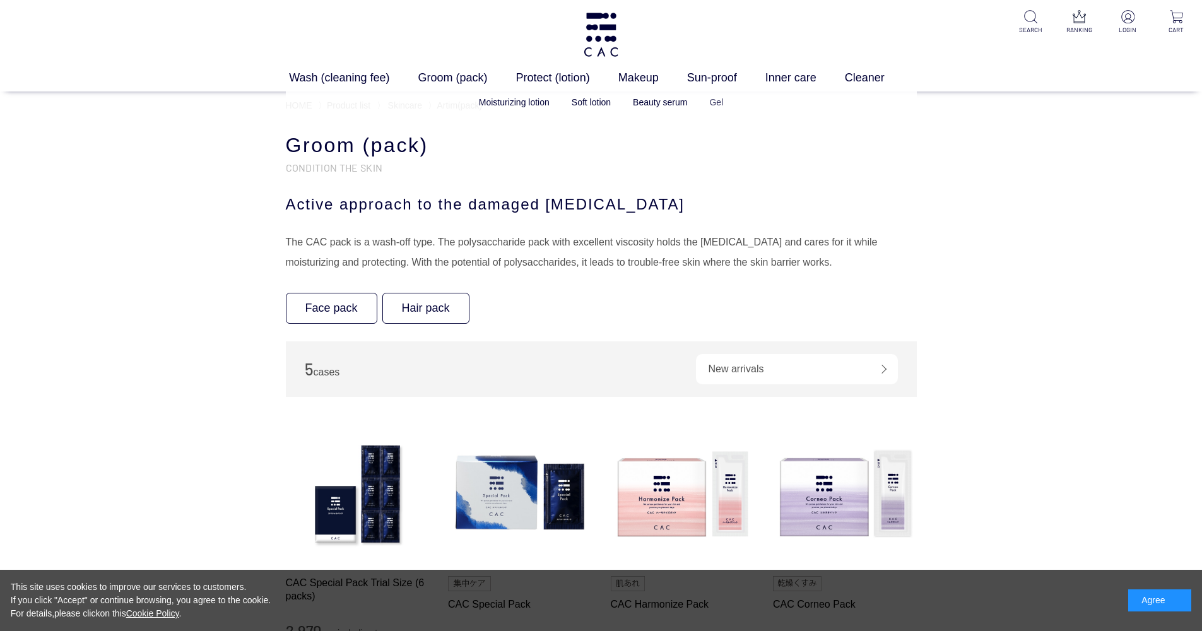
click at [723, 105] on link "Gel" at bounding box center [716, 102] width 14 height 10
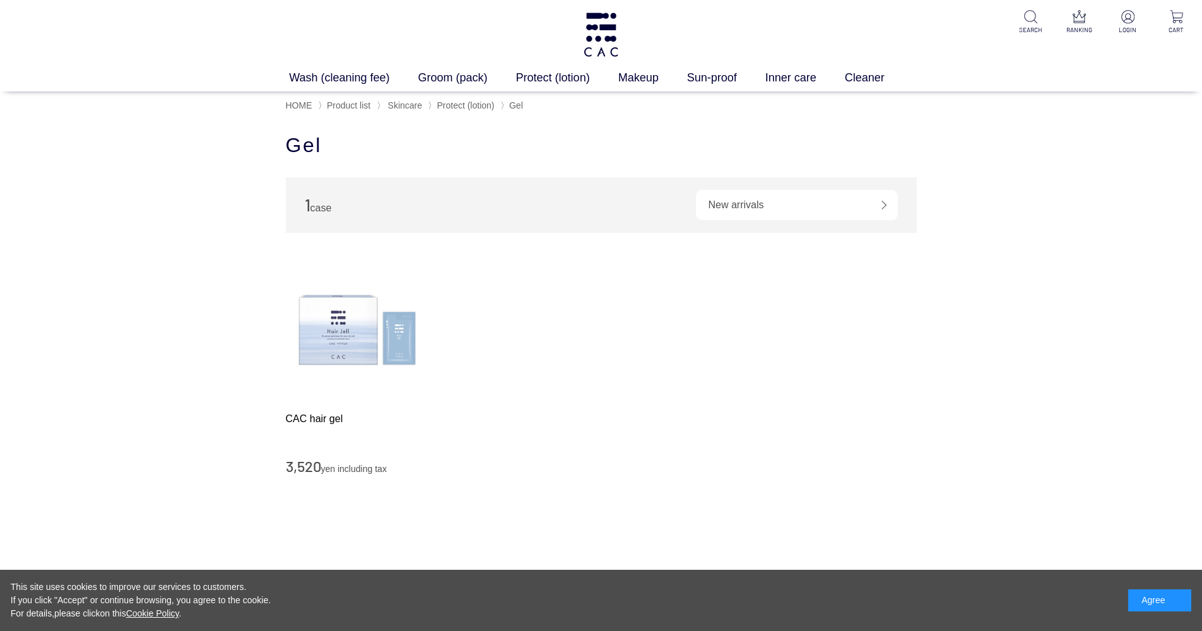
click at [373, 312] on img at bounding box center [358, 330] width 144 height 144
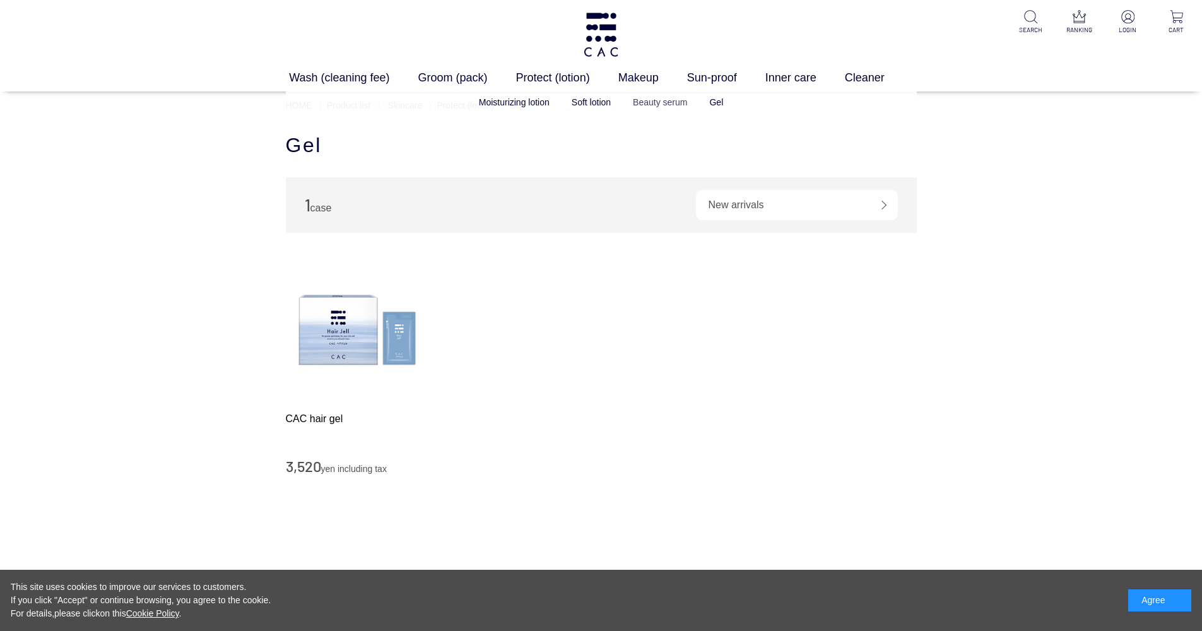
click at [644, 100] on link "Beauty serum" at bounding box center [660, 102] width 54 height 10
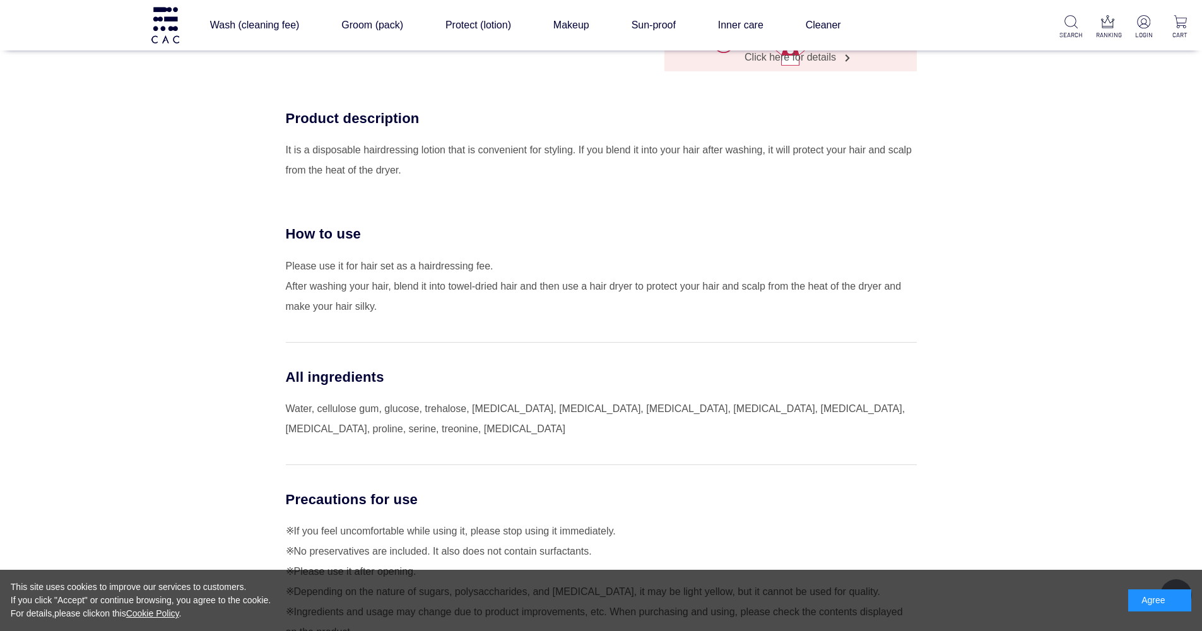
scroll to position [555, 0]
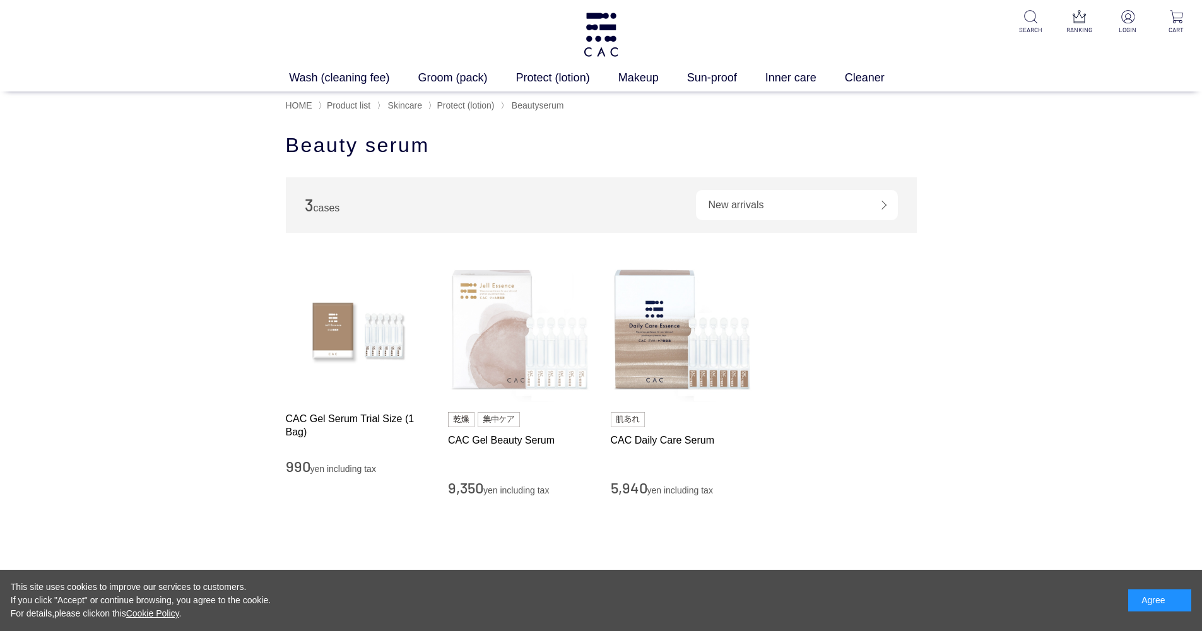
click at [475, 373] on img at bounding box center [520, 330] width 144 height 144
click at [608, 102] on link "Soft lotion" at bounding box center [591, 102] width 39 height 10
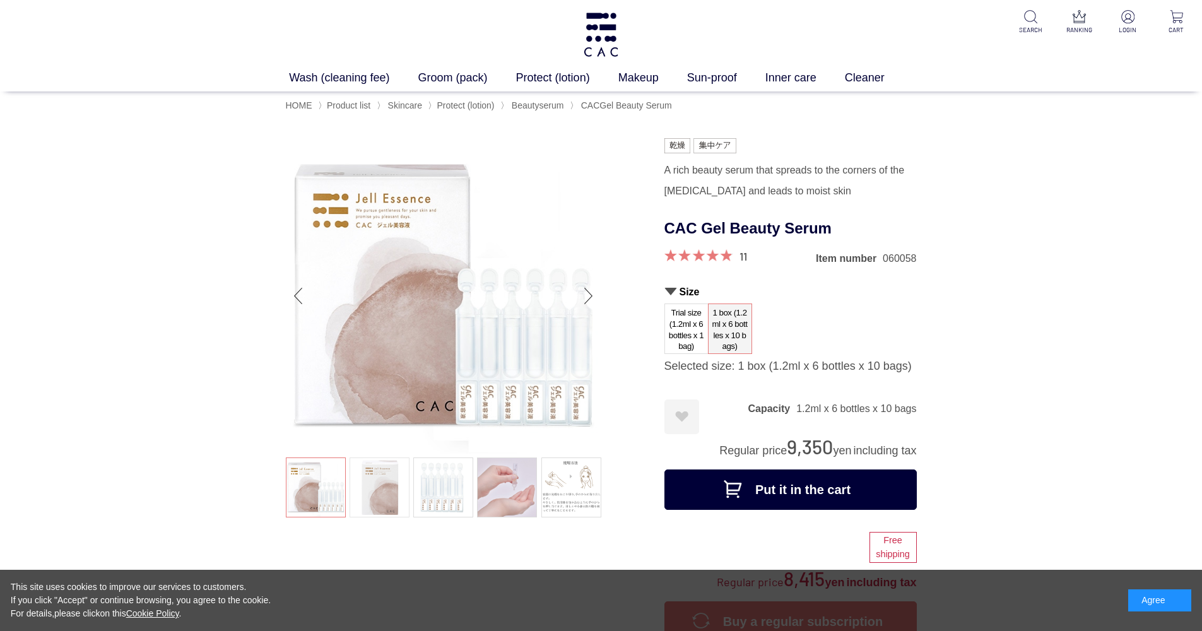
click at [401, 466] on link at bounding box center [380, 487] width 60 height 60
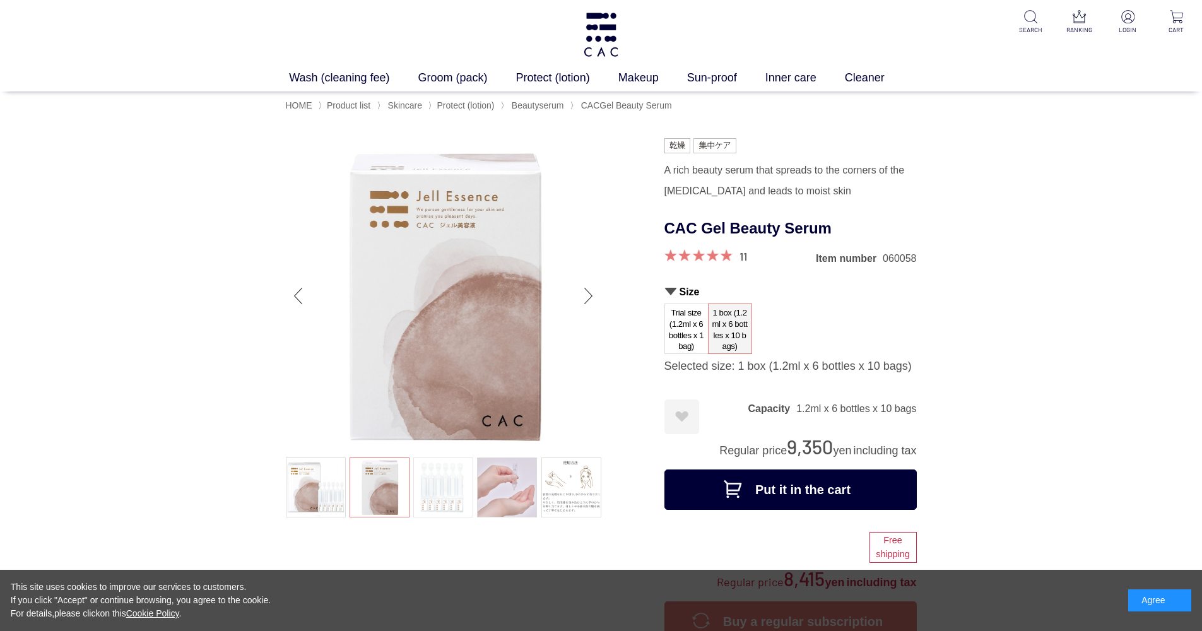
click at [447, 465] on link at bounding box center [443, 487] width 60 height 60
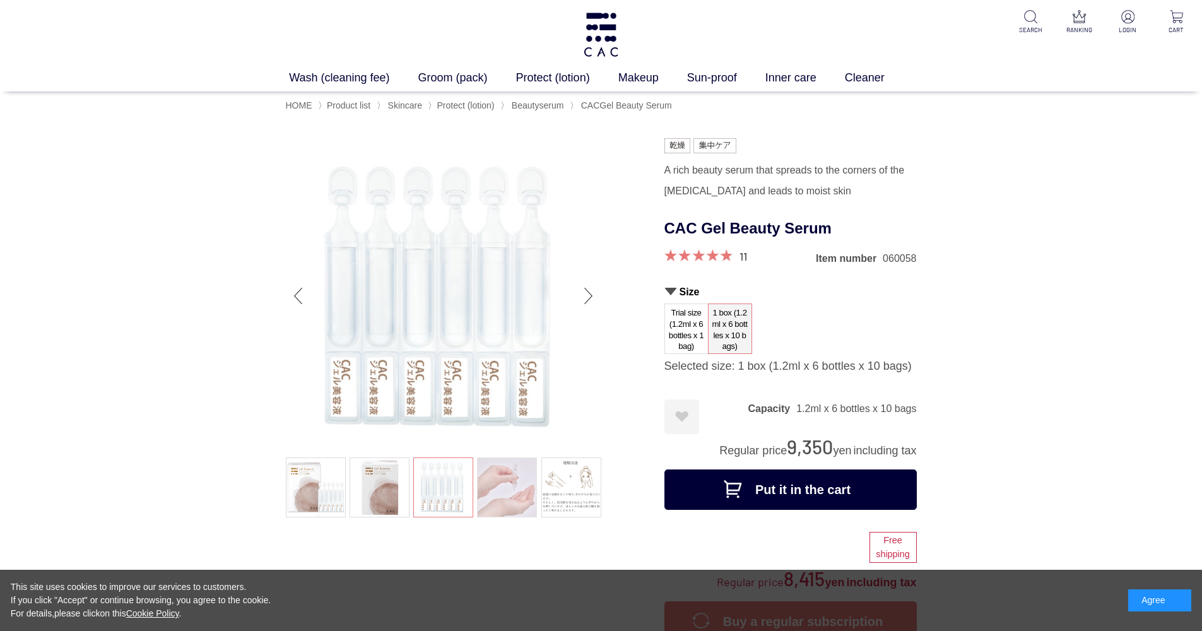
click at [521, 473] on link at bounding box center [507, 487] width 60 height 60
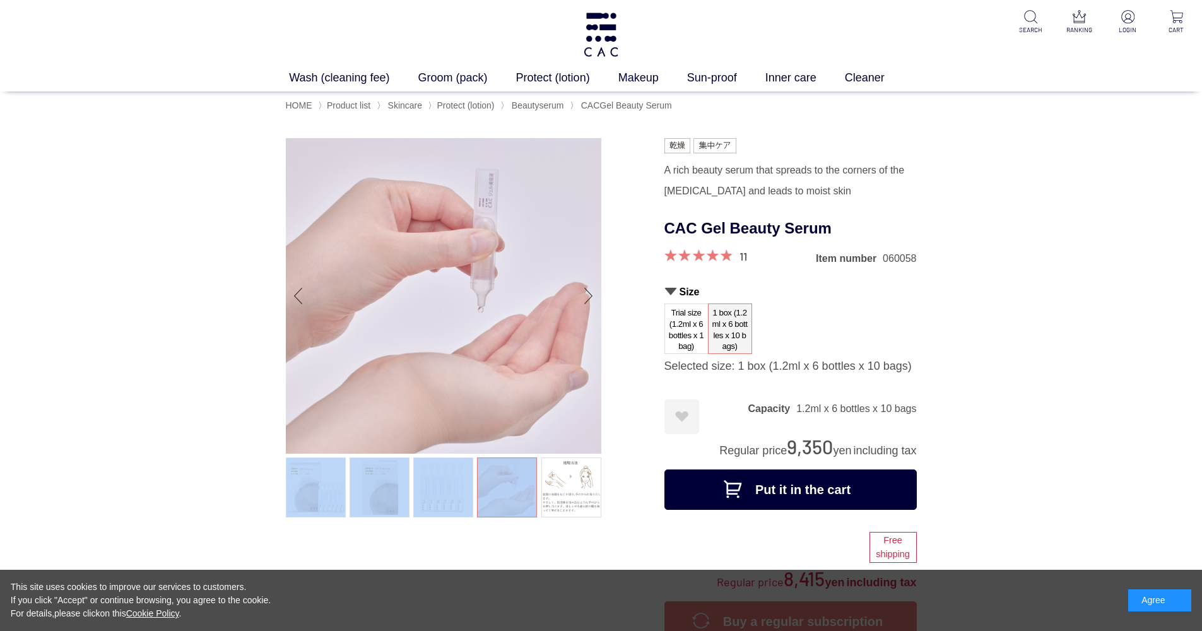
drag, startPoint x: 584, startPoint y: 455, endPoint x: -131, endPoint y: 474, distance: 715.0
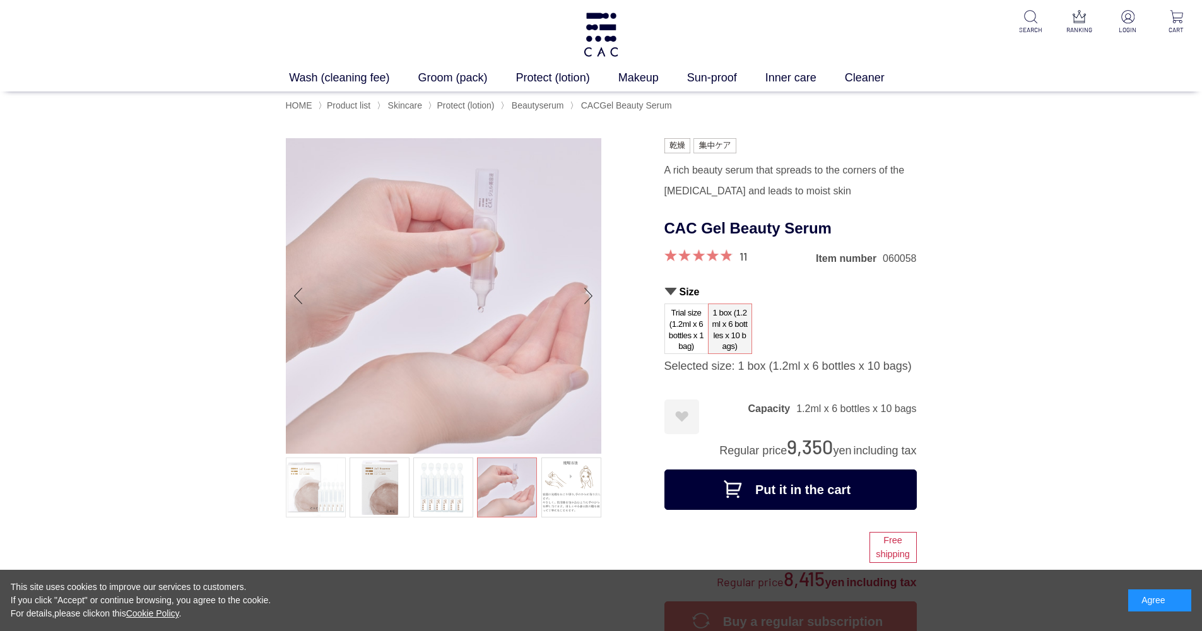
click at [328, 500] on link at bounding box center [316, 487] width 60 height 60
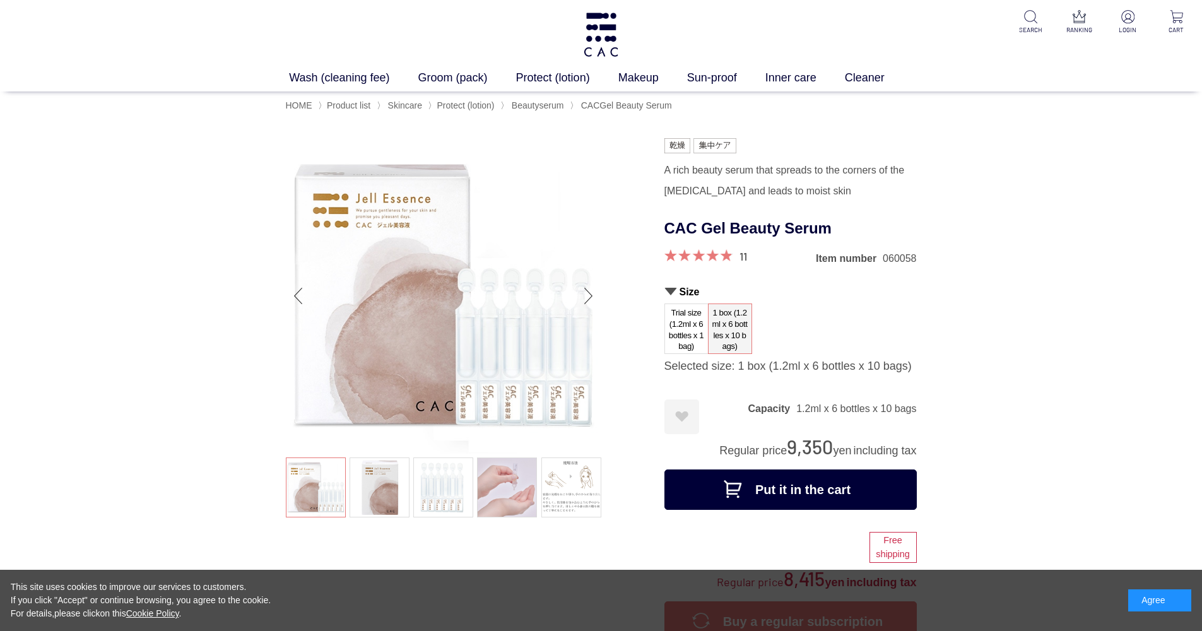
click at [333, 499] on ul at bounding box center [443, 488] width 315 height 63
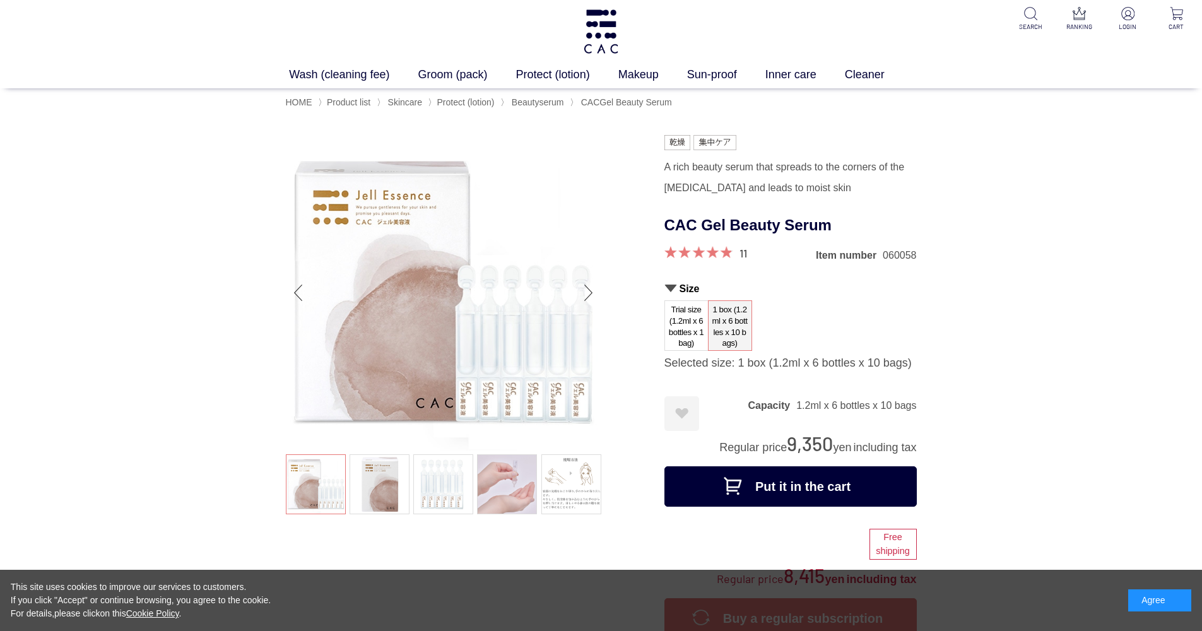
scroll to position [4, 0]
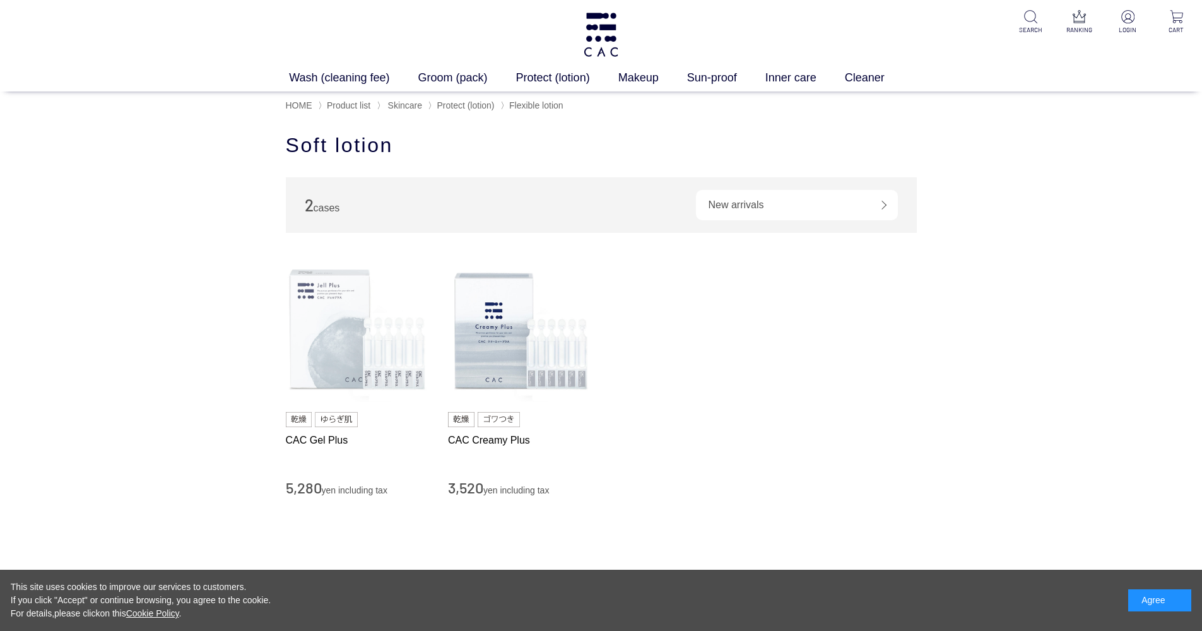
click at [344, 295] on img at bounding box center [358, 330] width 144 height 144
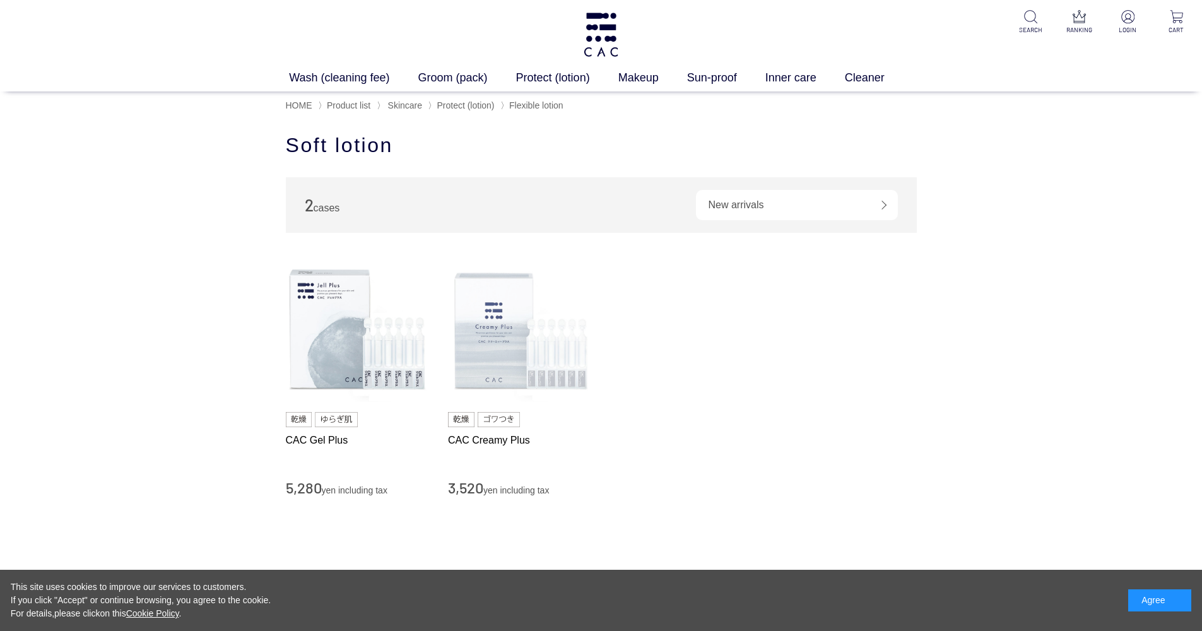
click at [519, 307] on img at bounding box center [520, 330] width 144 height 144
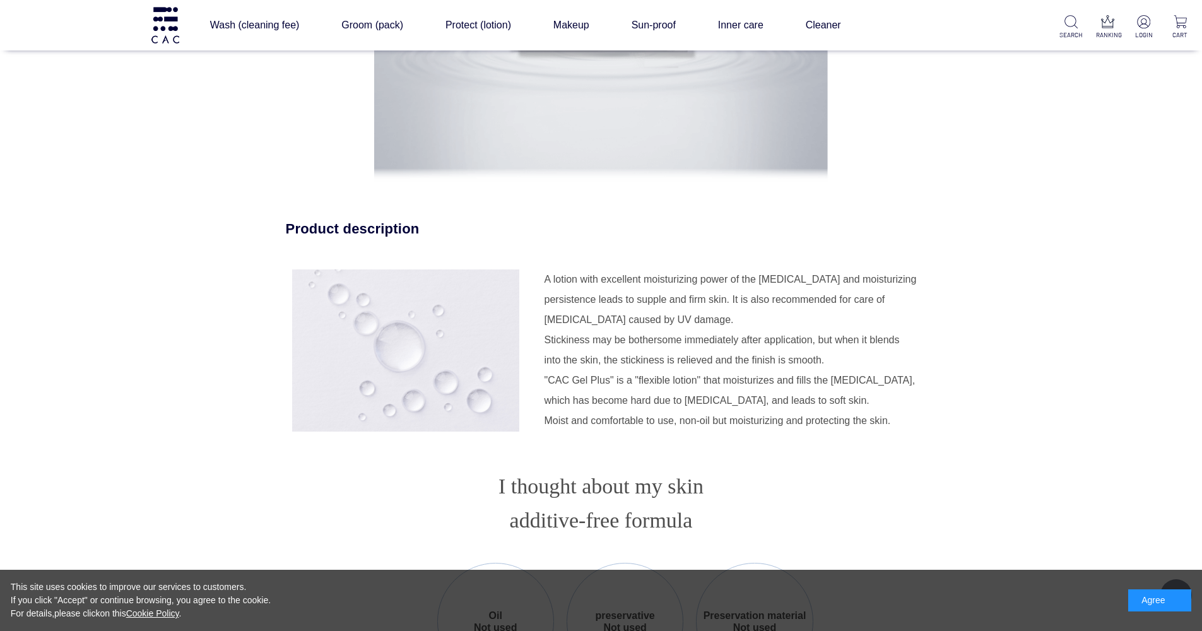
scroll to position [1110, 0]
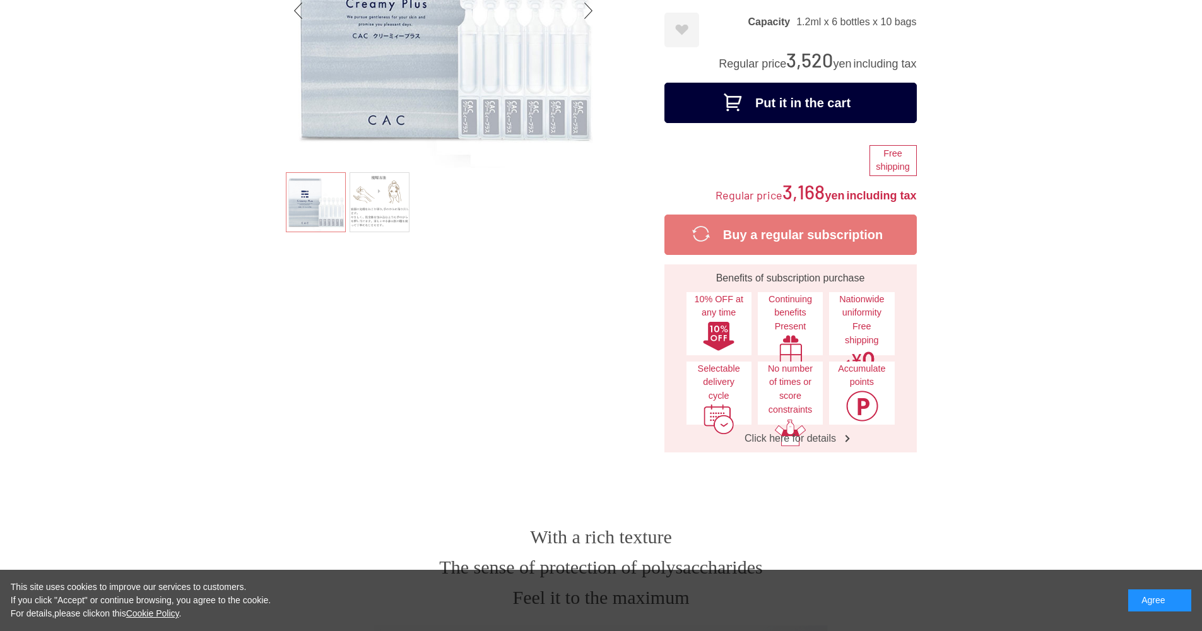
scroll to position [27, 0]
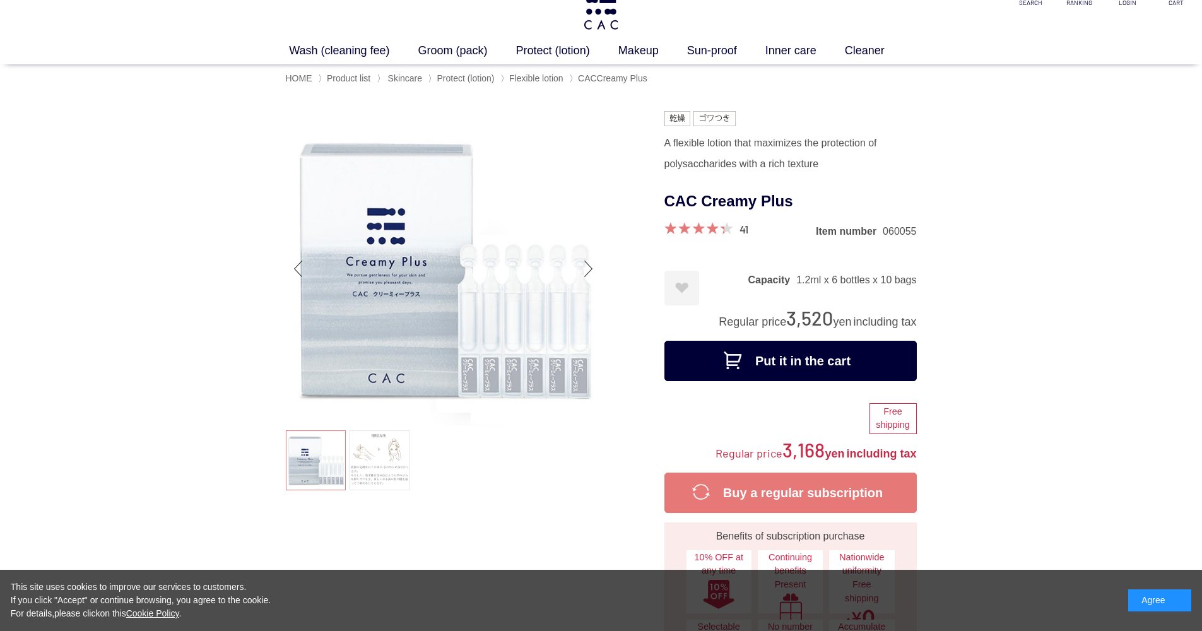
click at [381, 453] on link at bounding box center [380, 460] width 60 height 60
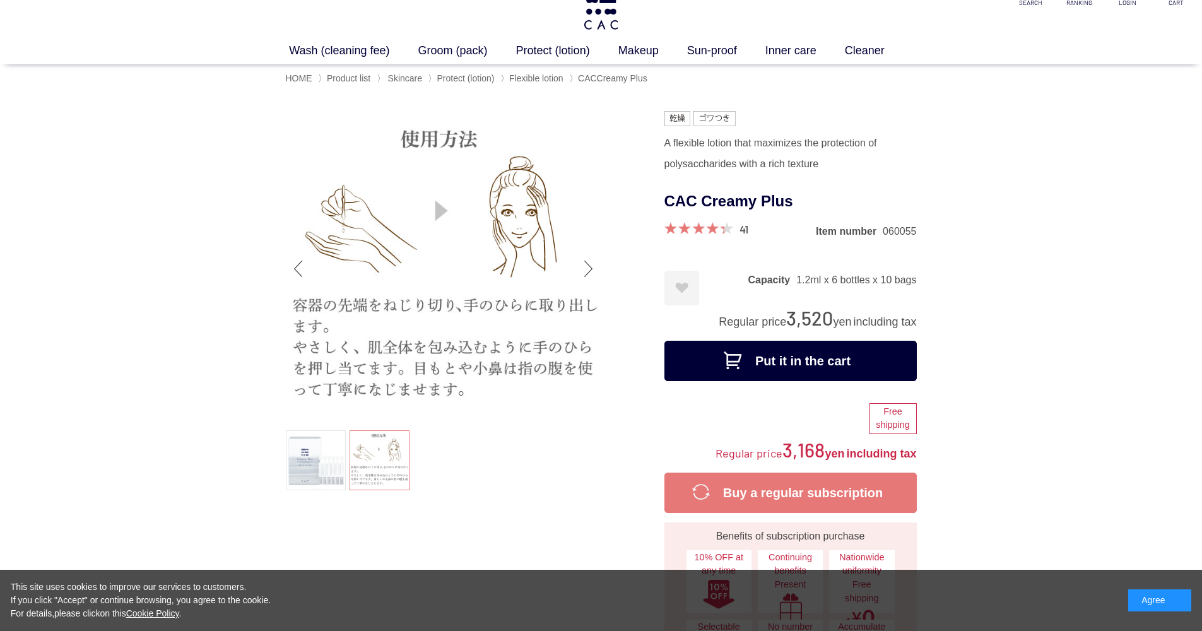
click at [322, 448] on link at bounding box center [316, 460] width 60 height 60
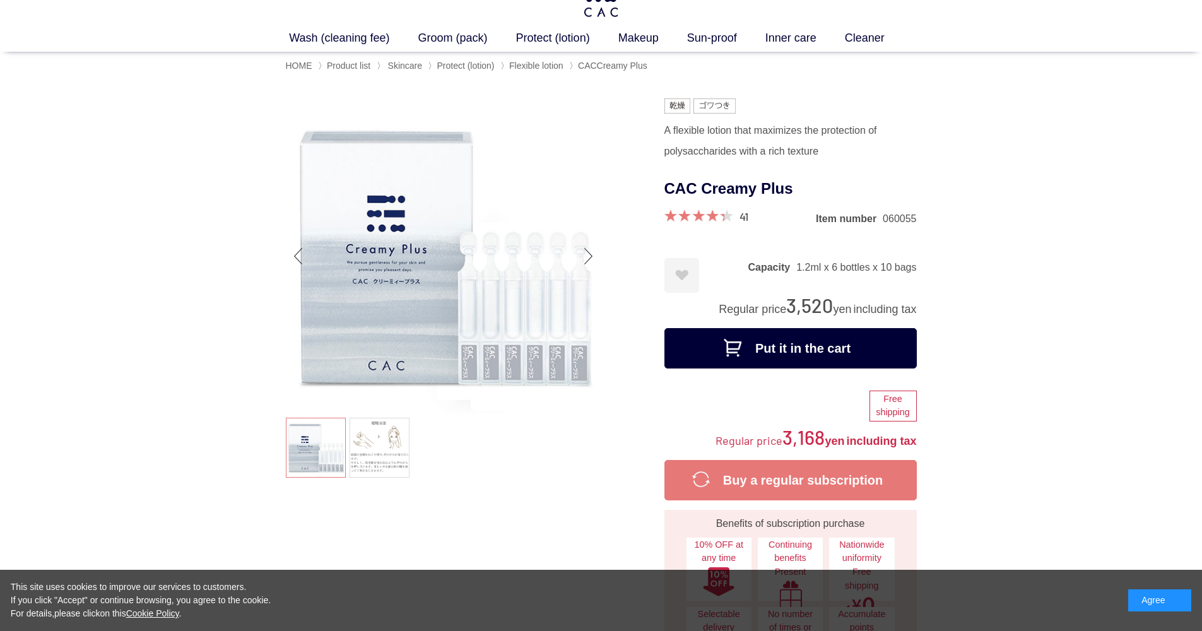
scroll to position [40, 0]
click at [367, 471] on img at bounding box center [380, 448] width 60 height 60
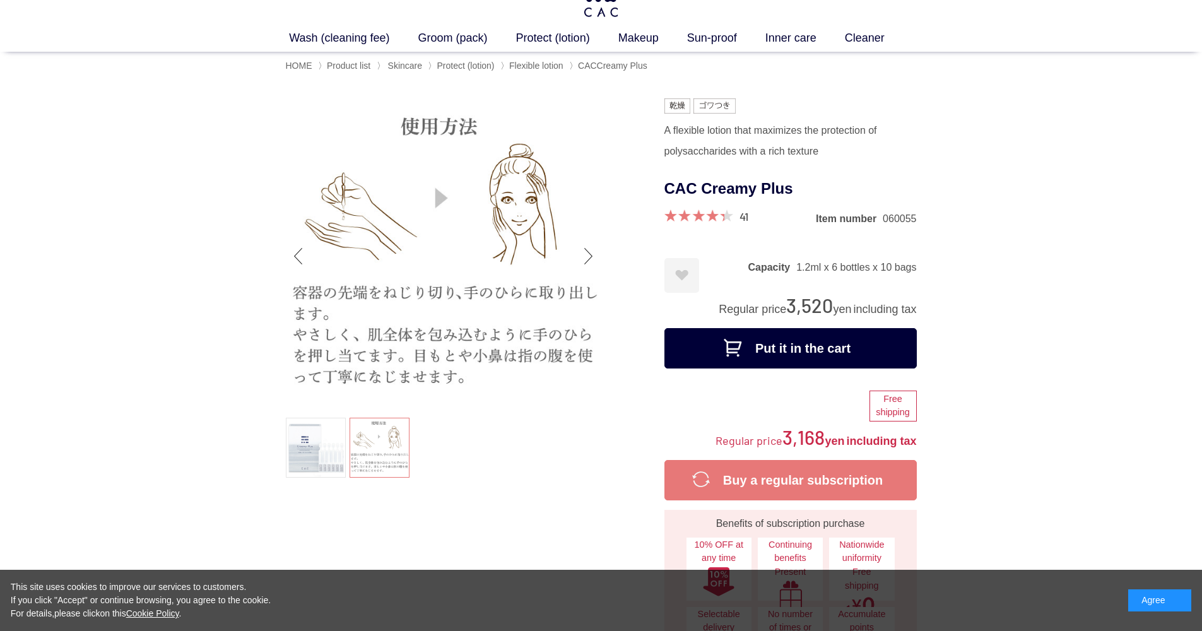
click at [326, 464] on link at bounding box center [316, 448] width 60 height 60
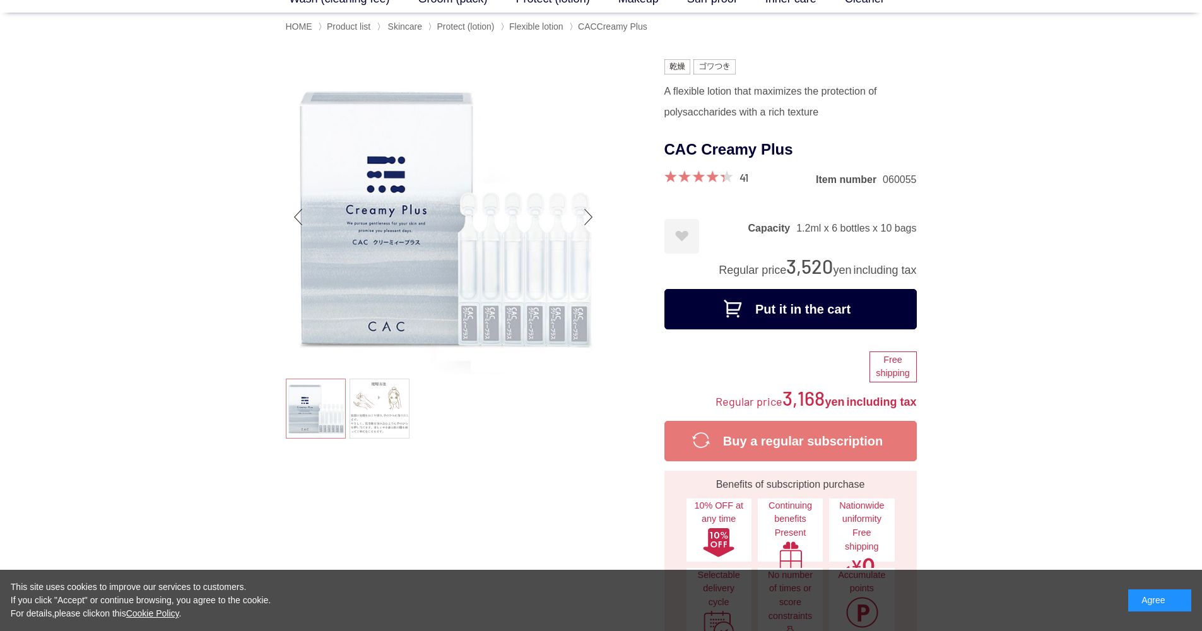
scroll to position [83, 0]
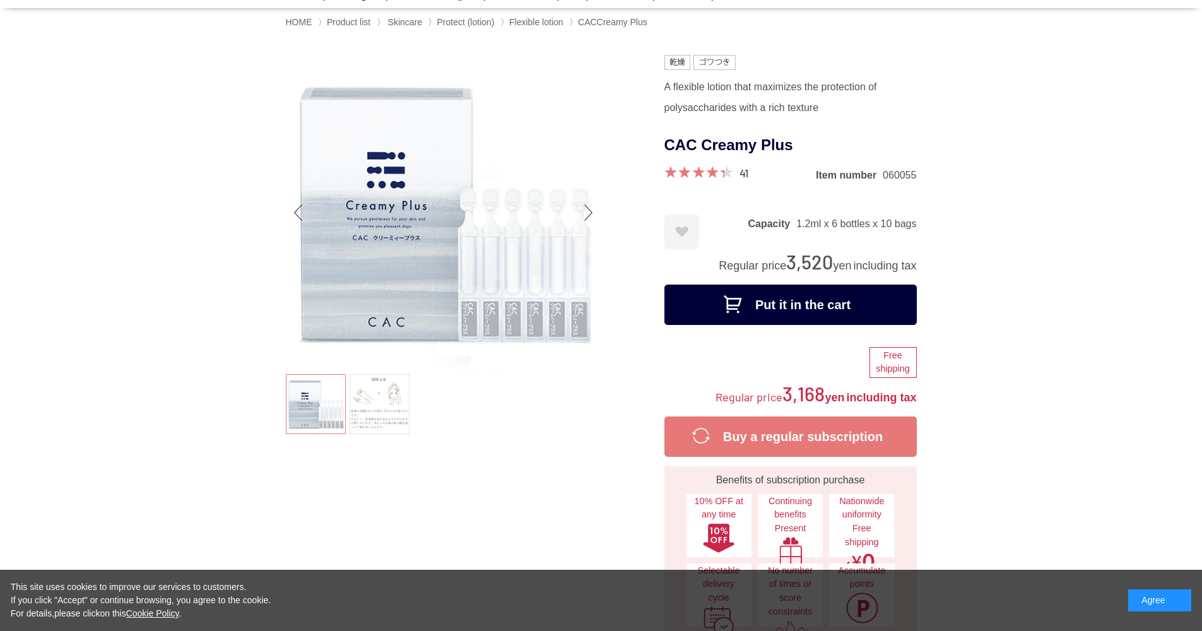
click at [360, 411] on img at bounding box center [380, 404] width 60 height 60
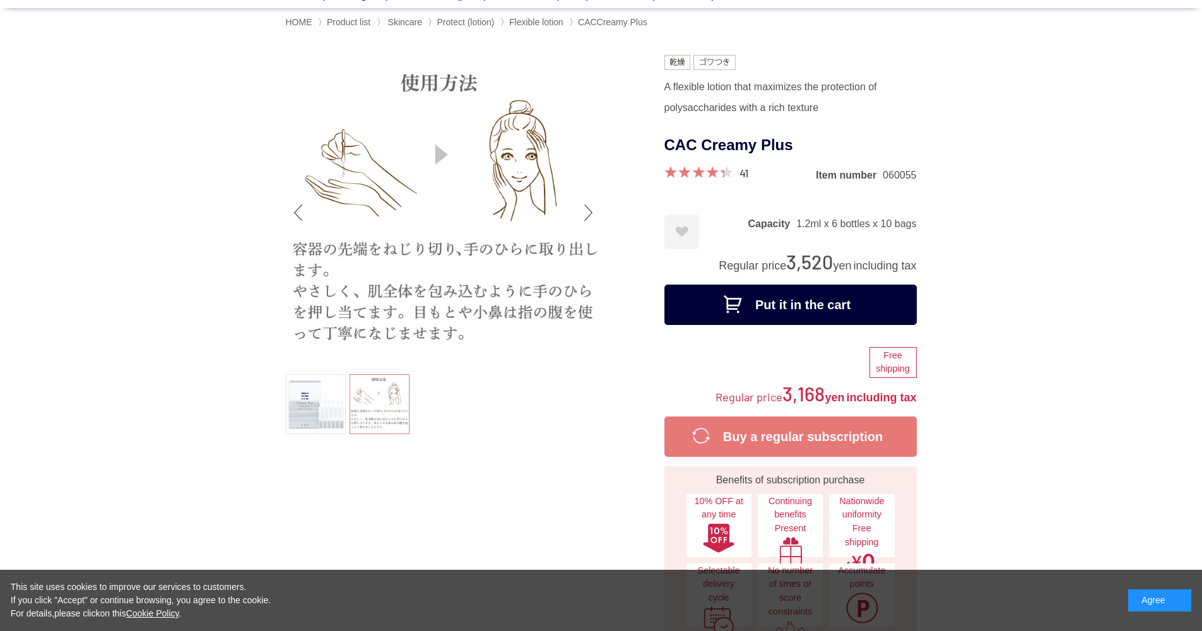
click at [329, 411] on link at bounding box center [316, 404] width 60 height 60
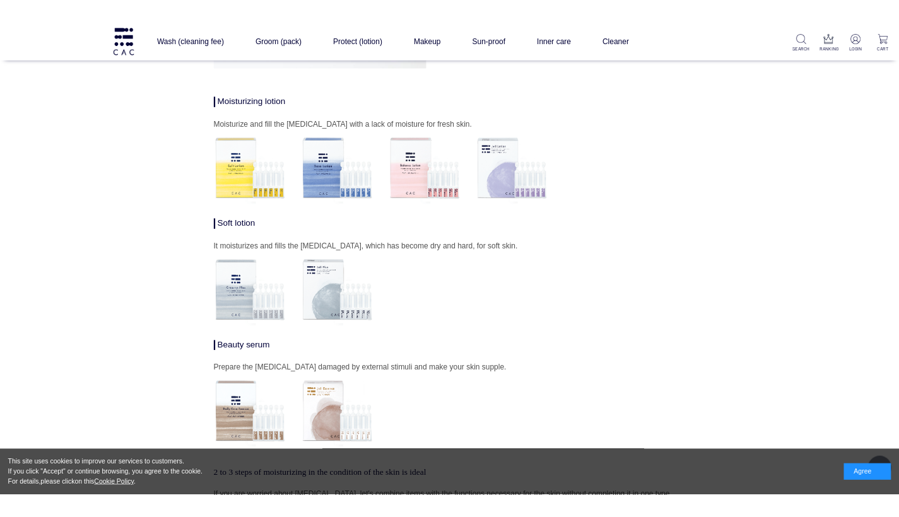
scroll to position [4022, 0]
